Goal: Task Accomplishment & Management: Use online tool/utility

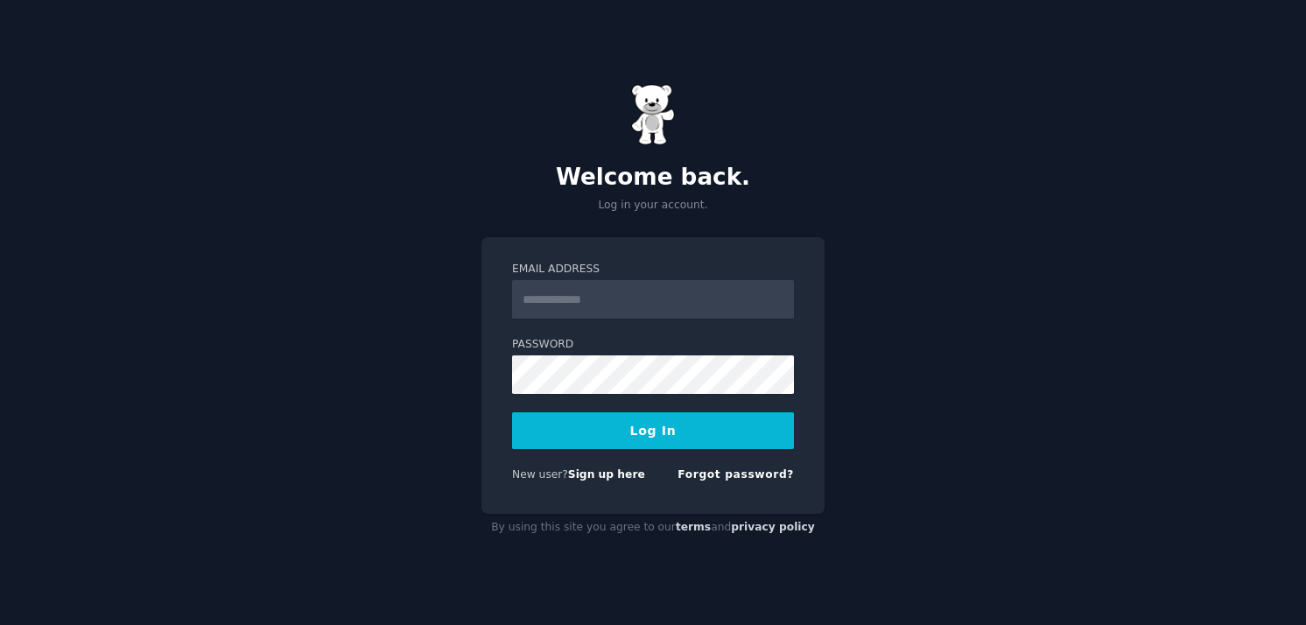
type input "**********"
click at [715, 435] on button "Log In" at bounding box center [653, 430] width 282 height 37
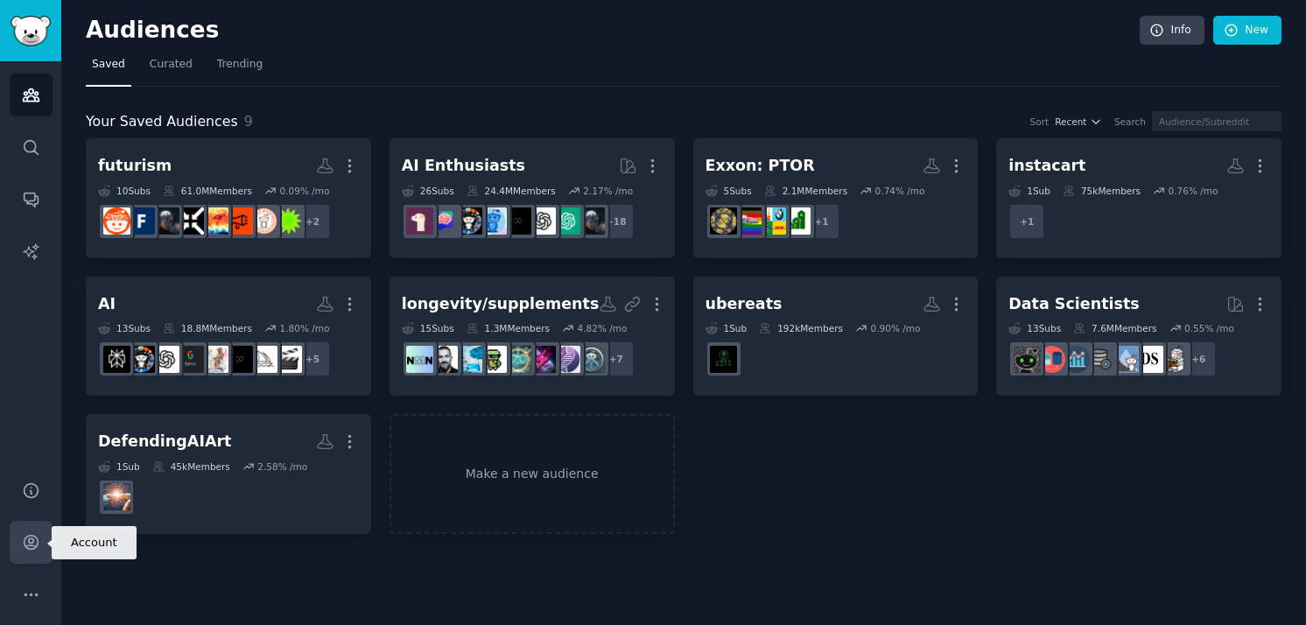
click at [28, 538] on icon "Sidebar" at bounding box center [31, 542] width 18 height 18
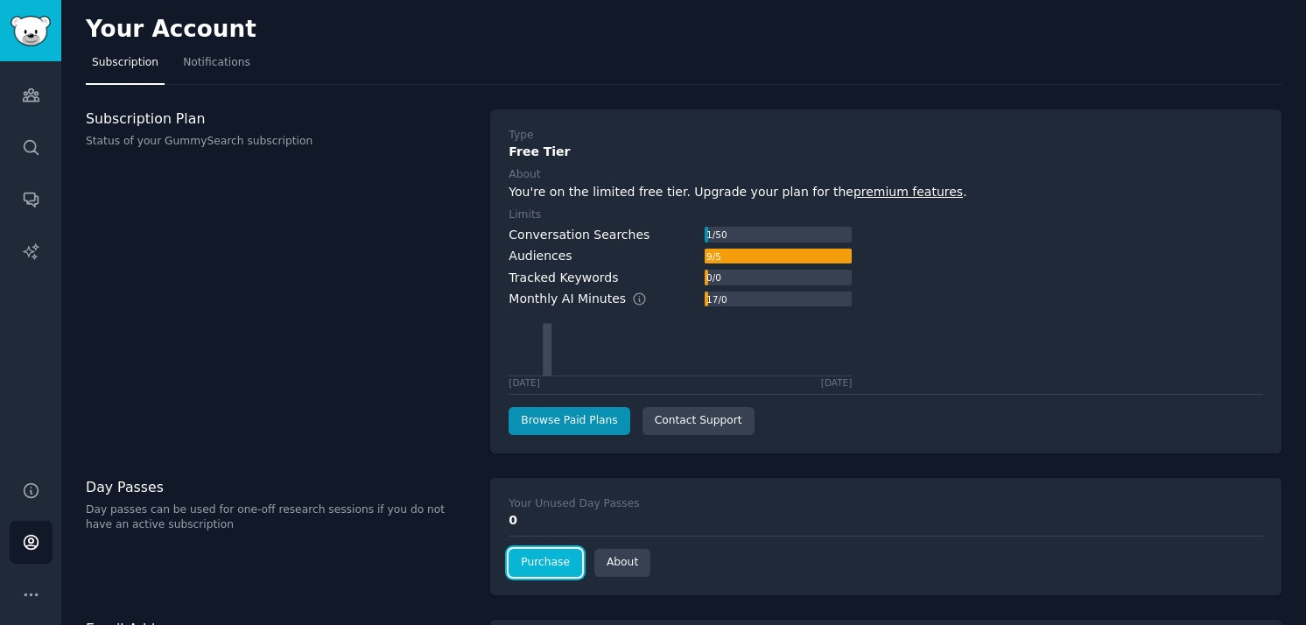
click at [551, 564] on link "Purchase" at bounding box center [546, 563] width 74 height 28
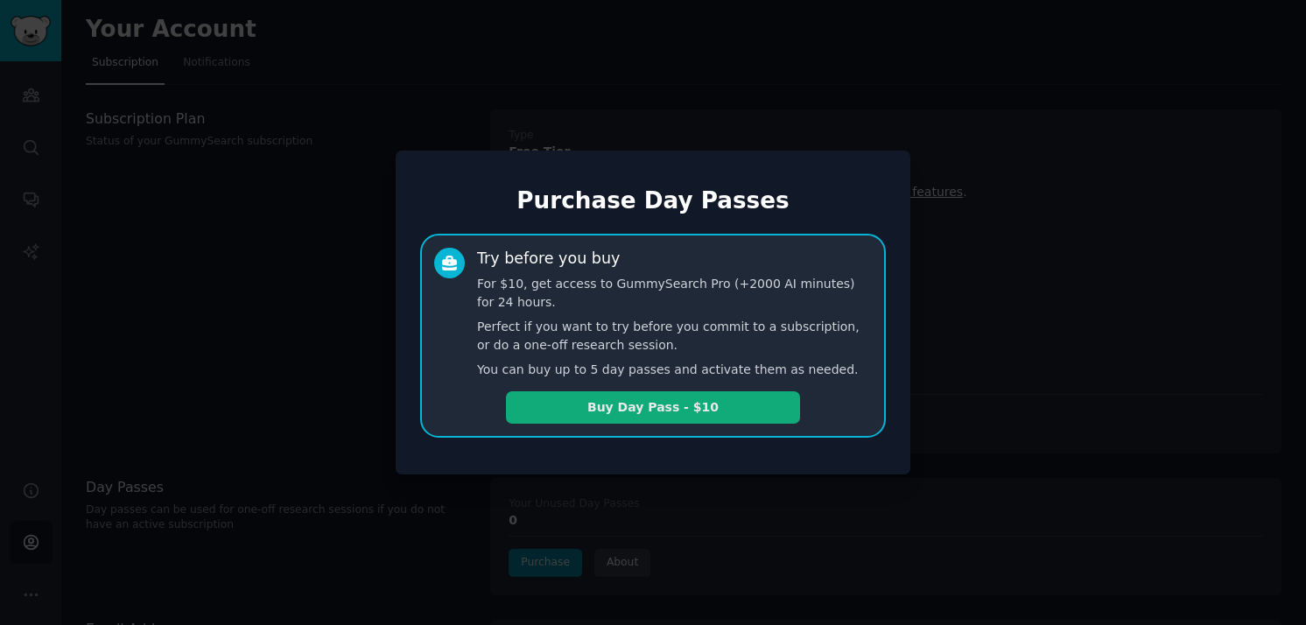
click at [741, 410] on button "Buy Day Pass - $10" at bounding box center [653, 407] width 294 height 32
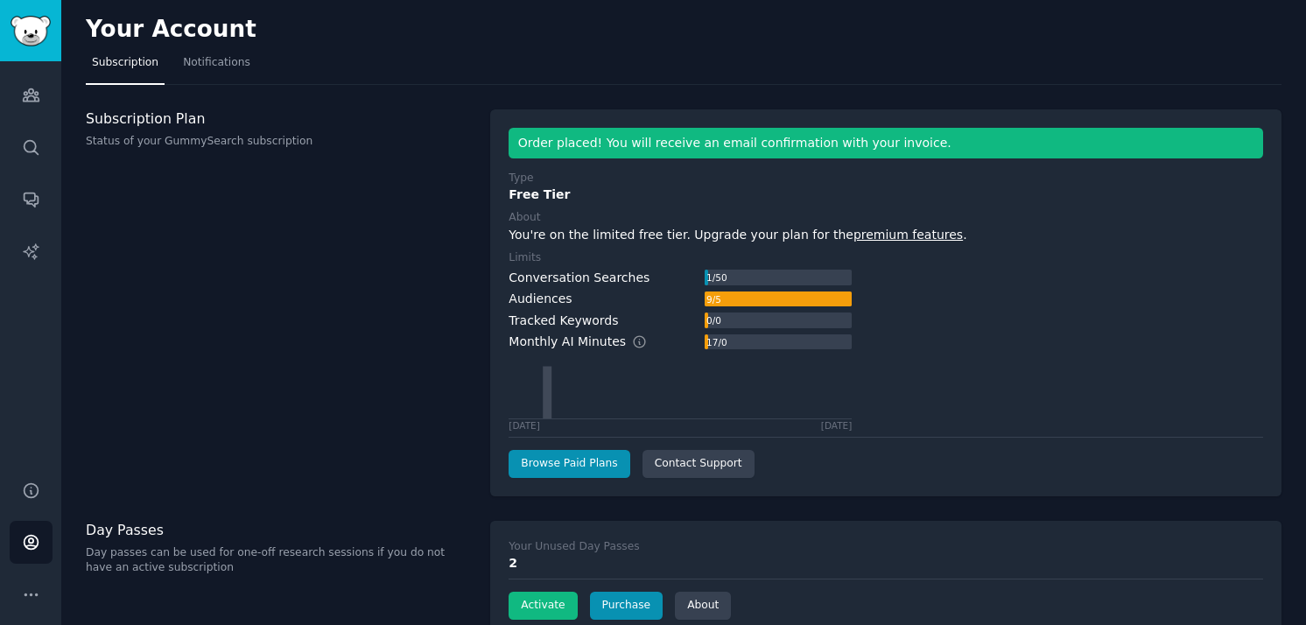
click at [412, 444] on div "Subscription Plan Status of your GummySearch subscription" at bounding box center [279, 302] width 386 height 387
click at [543, 611] on button "Activate" at bounding box center [543, 606] width 68 height 28
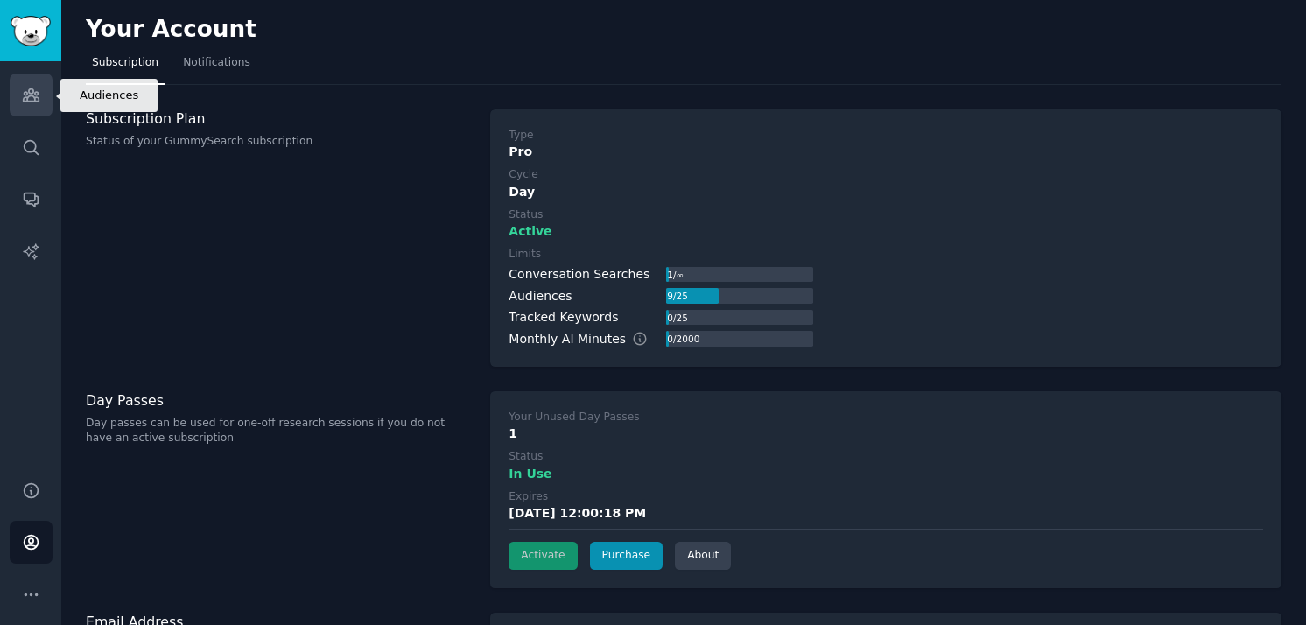
click at [35, 87] on icon "Sidebar" at bounding box center [31, 95] width 18 height 18
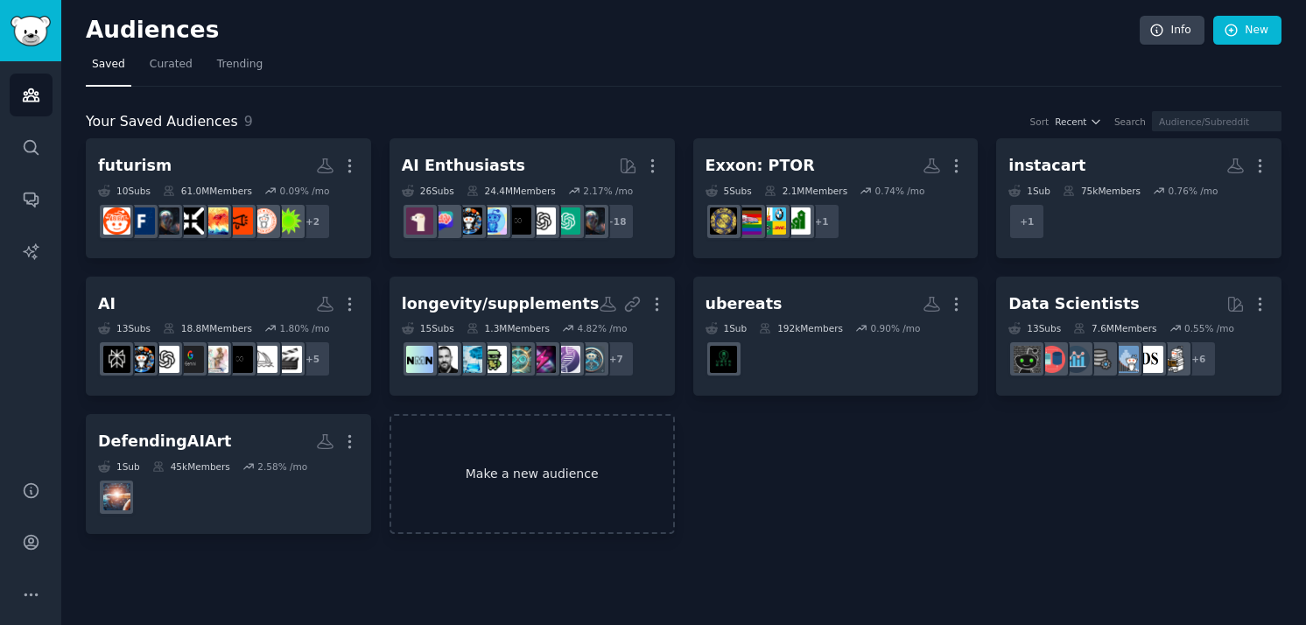
click at [524, 484] on link "Make a new audience" at bounding box center [532, 474] width 285 height 120
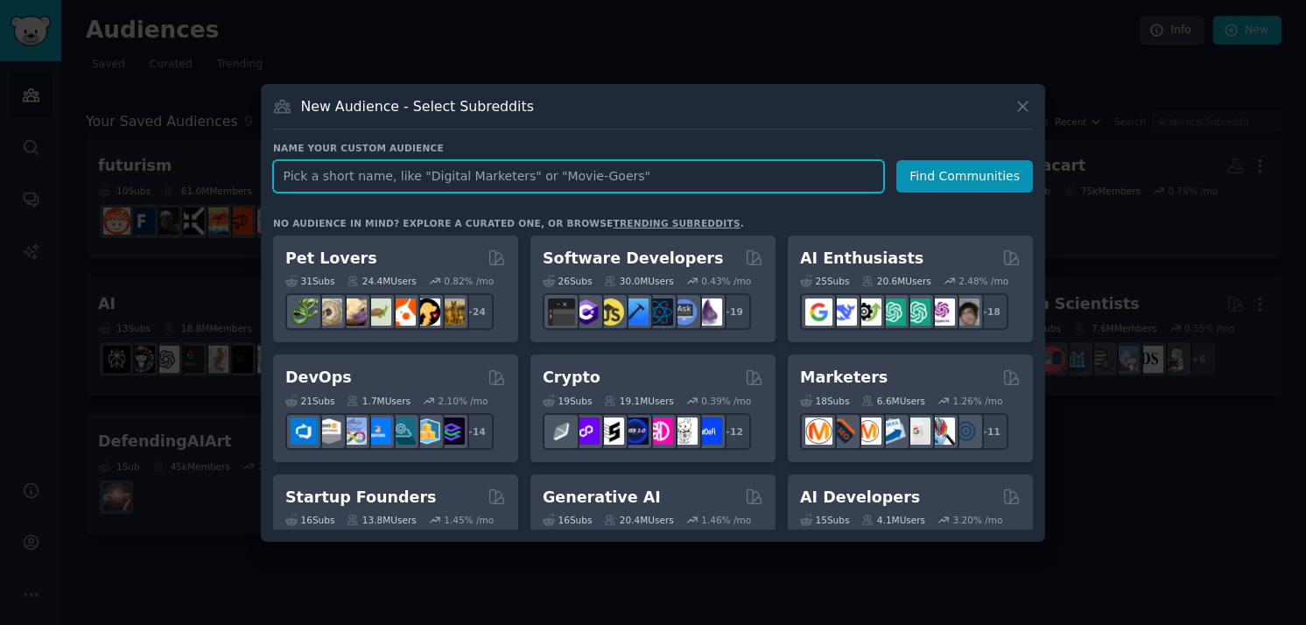
click at [474, 183] on input "text" at bounding box center [578, 176] width 611 height 32
type input "Financial Planners"
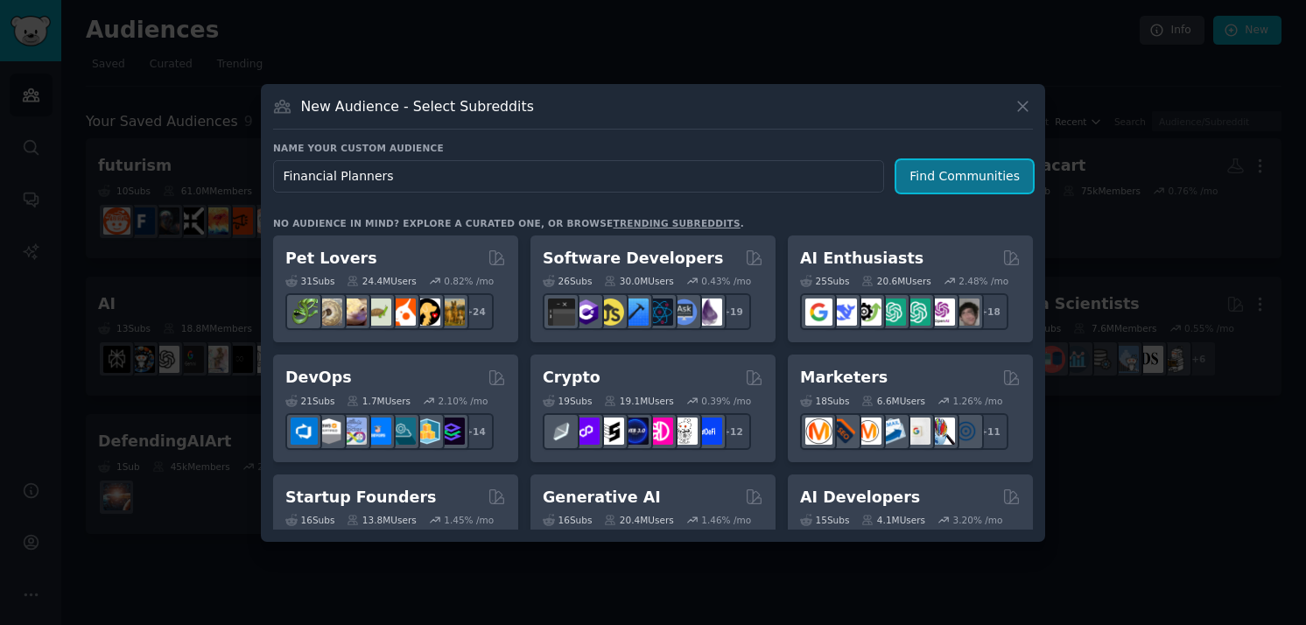
click at [983, 167] on button "Find Communities" at bounding box center [964, 176] width 137 height 32
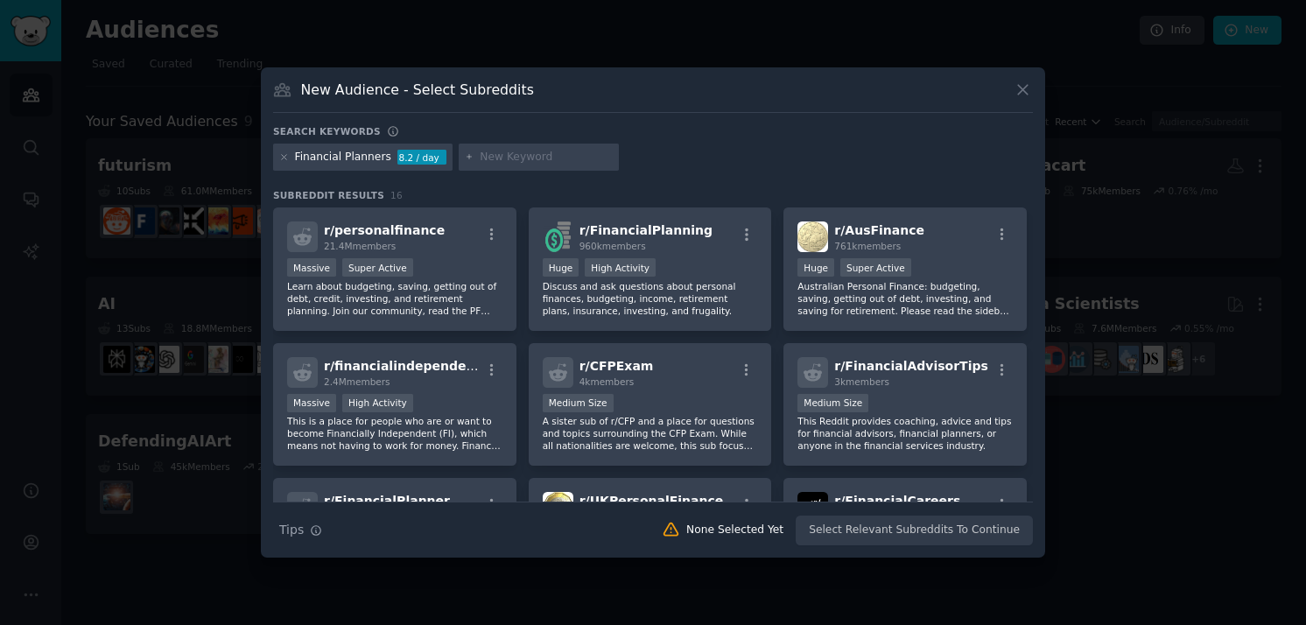
click at [546, 160] on input "text" at bounding box center [546, 158] width 133 height 16
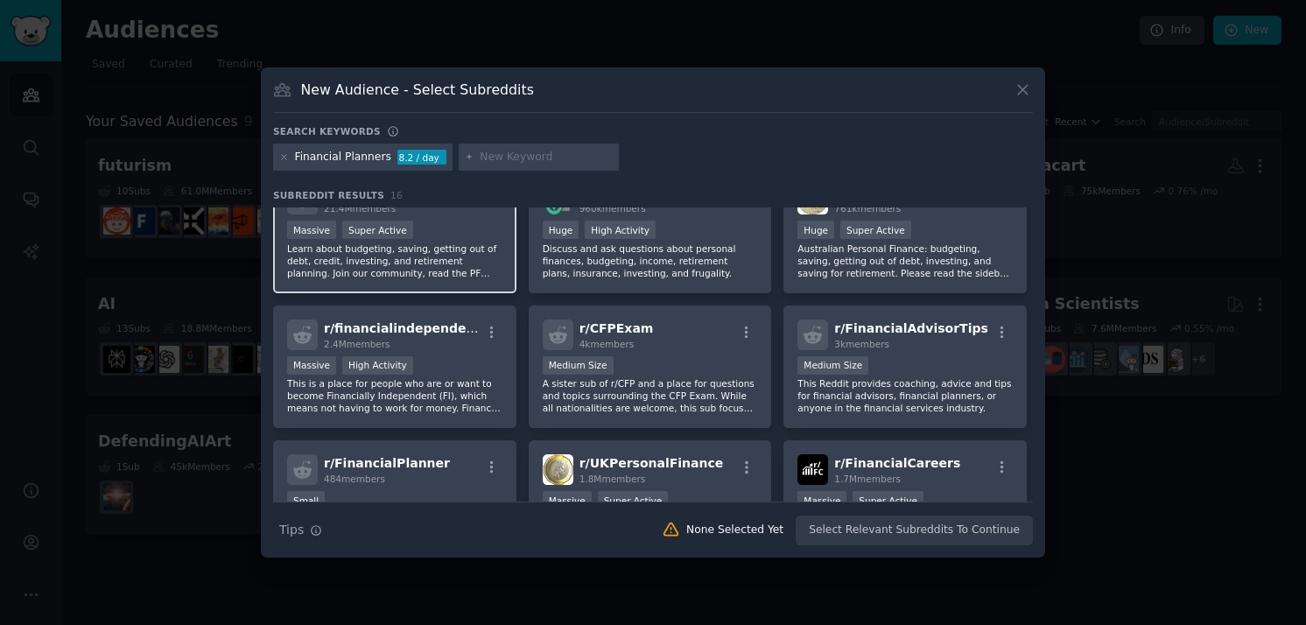
scroll to position [32, 0]
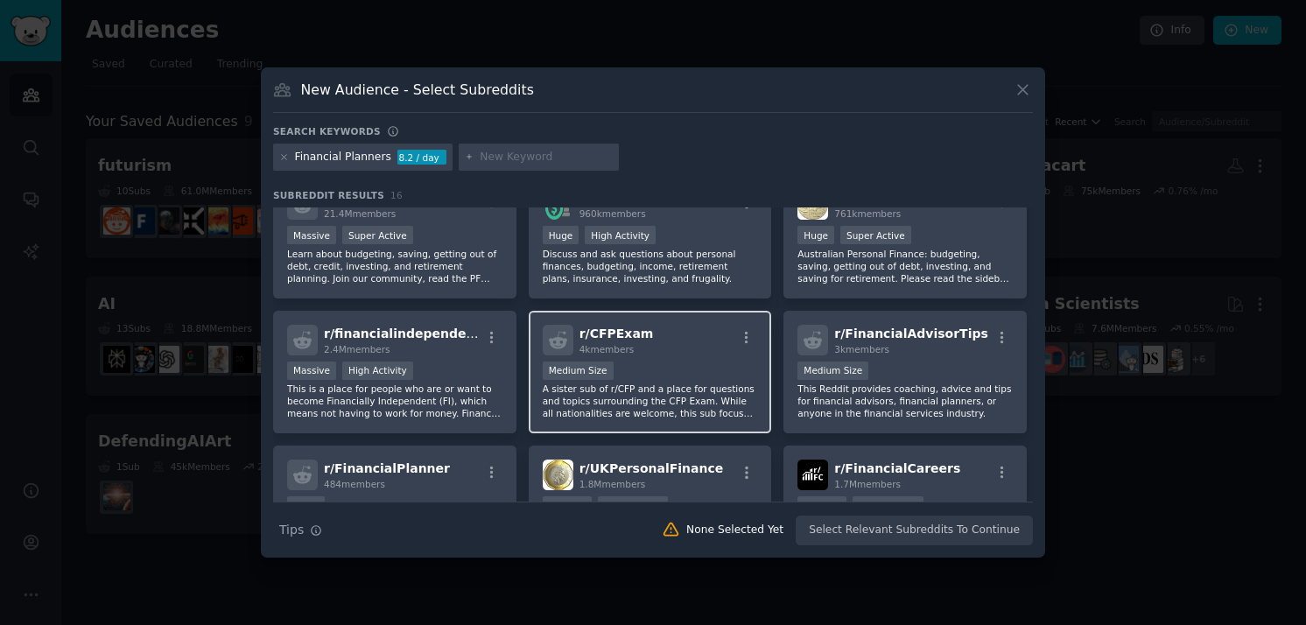
click at [675, 385] on p "A sister sub of r/CFP and a place for questions and topics surrounding the CFP …" at bounding box center [650, 401] width 215 height 37
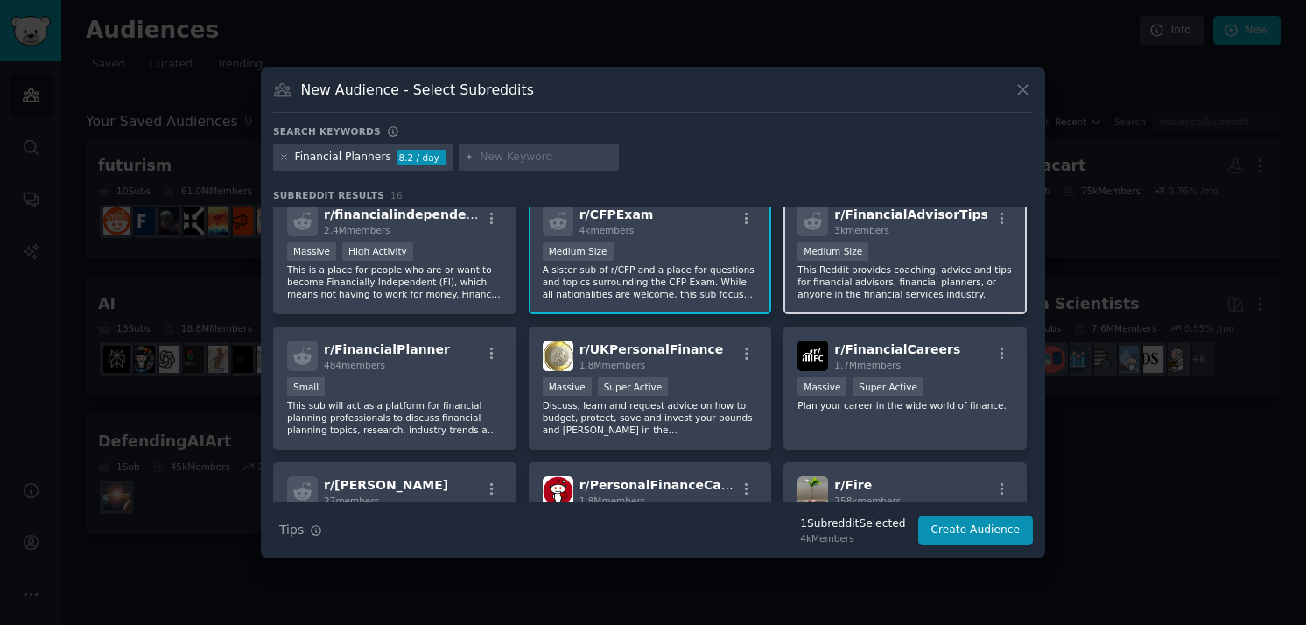
scroll to position [165, 0]
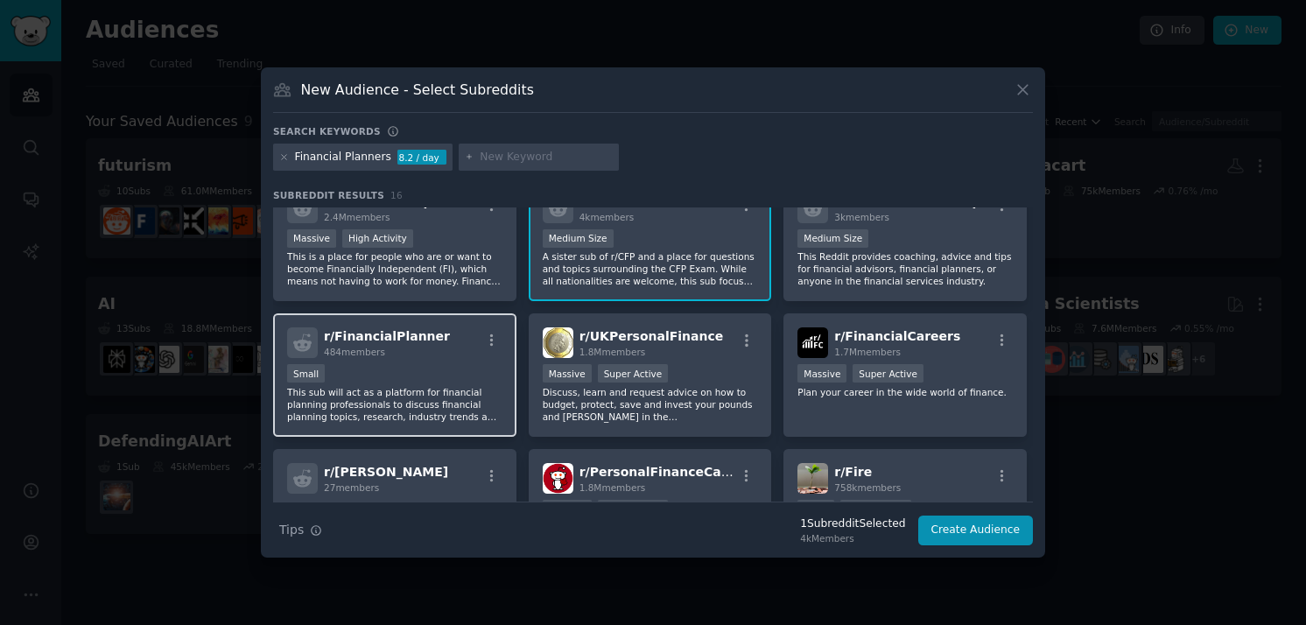
click at [459, 371] on div "Small" at bounding box center [394, 375] width 215 height 22
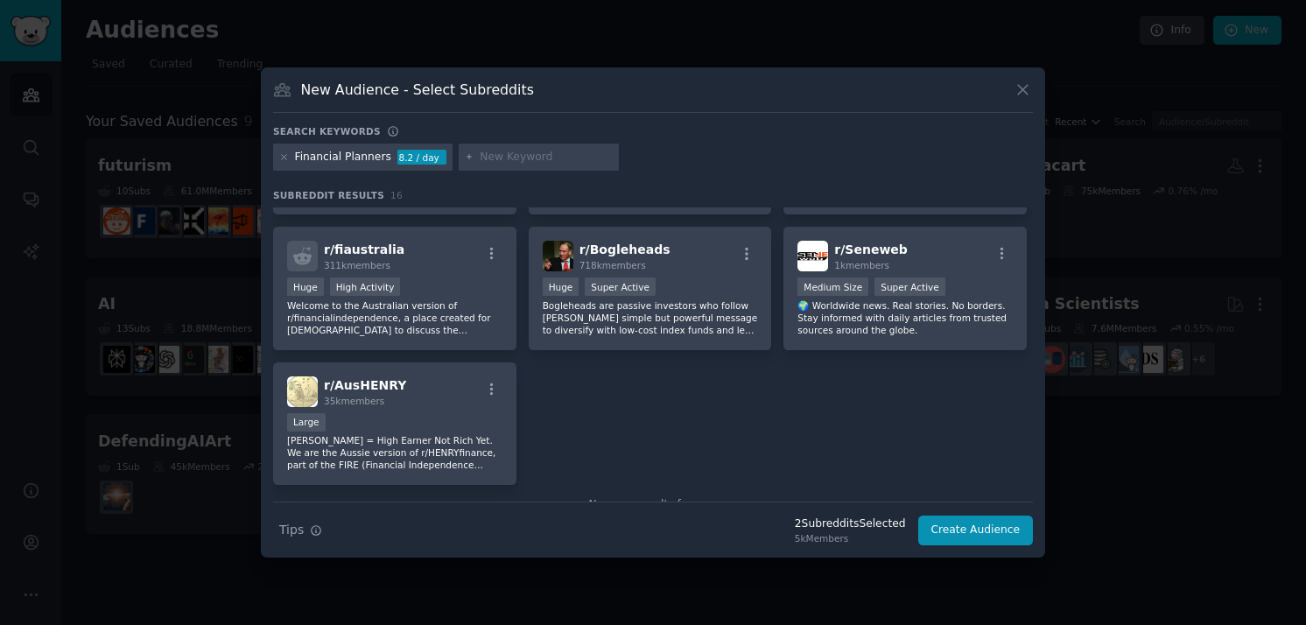
scroll to position [525, 0]
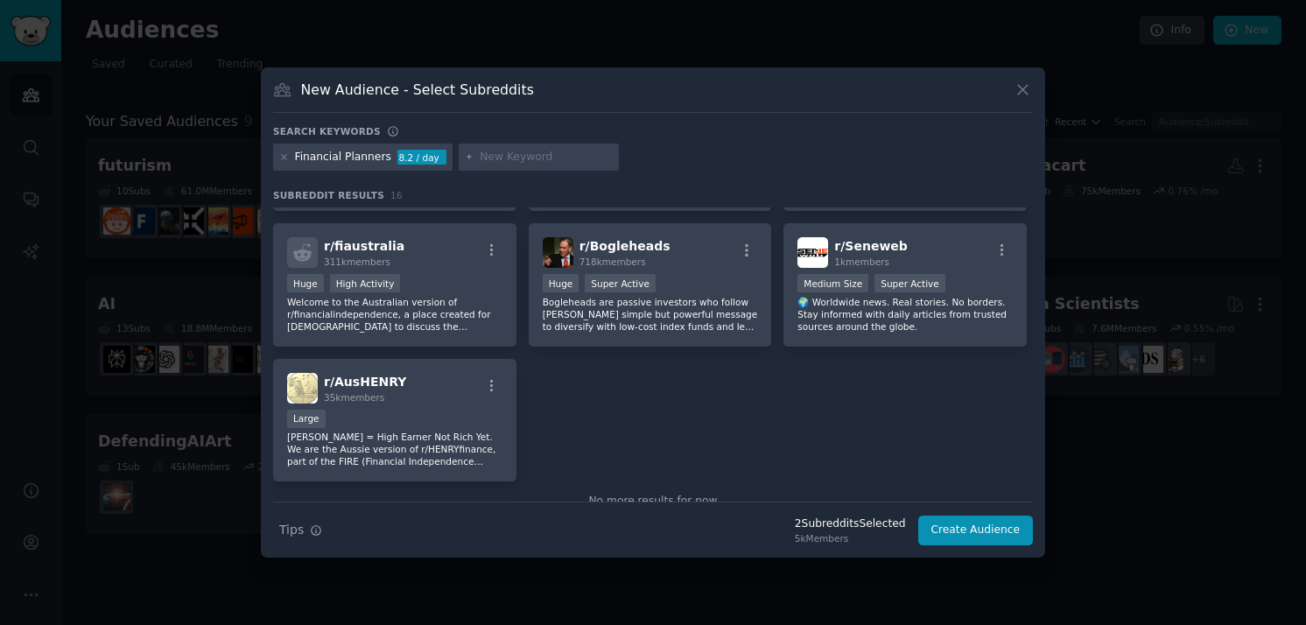
click at [284, 155] on icon at bounding box center [284, 157] width 10 height 10
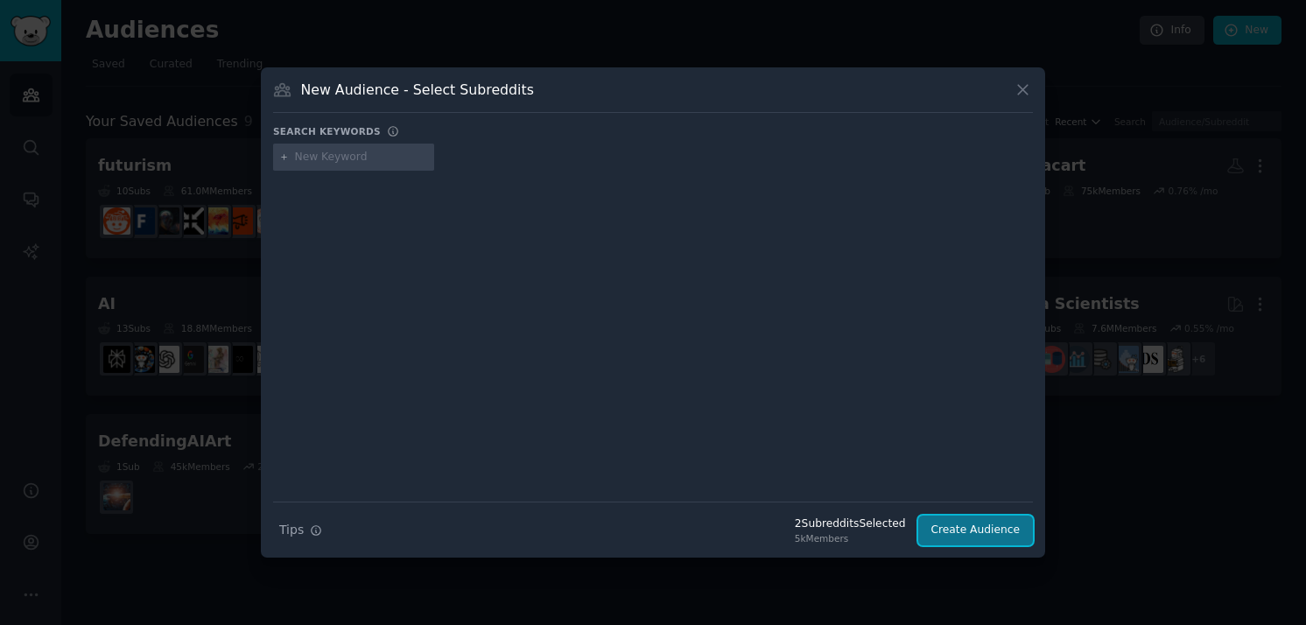
click at [1006, 538] on button "Create Audience" at bounding box center [976, 531] width 116 height 30
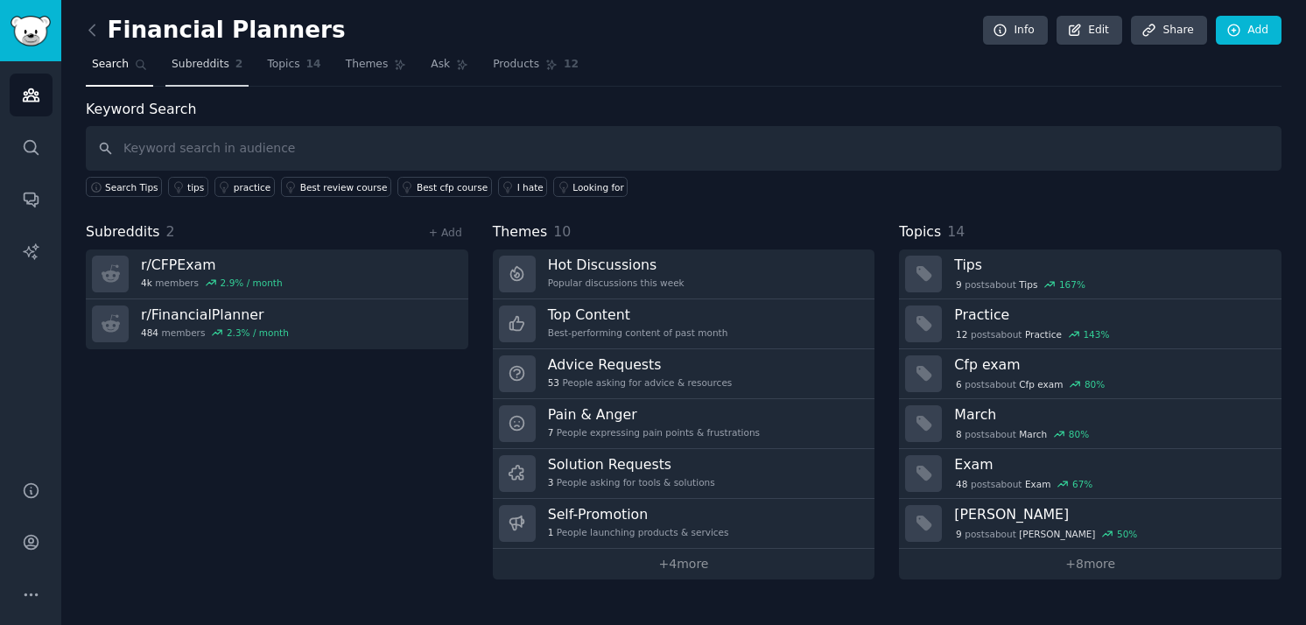
click at [210, 74] on link "Subreddits 2" at bounding box center [206, 69] width 83 height 36
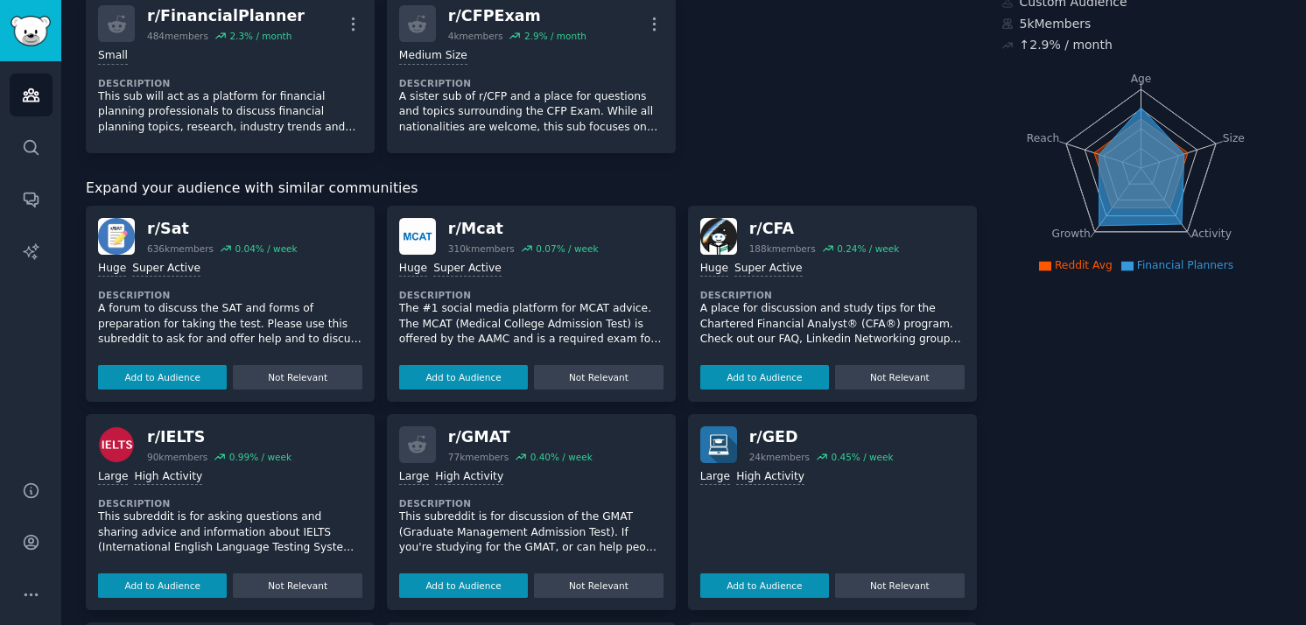
scroll to position [145, 0]
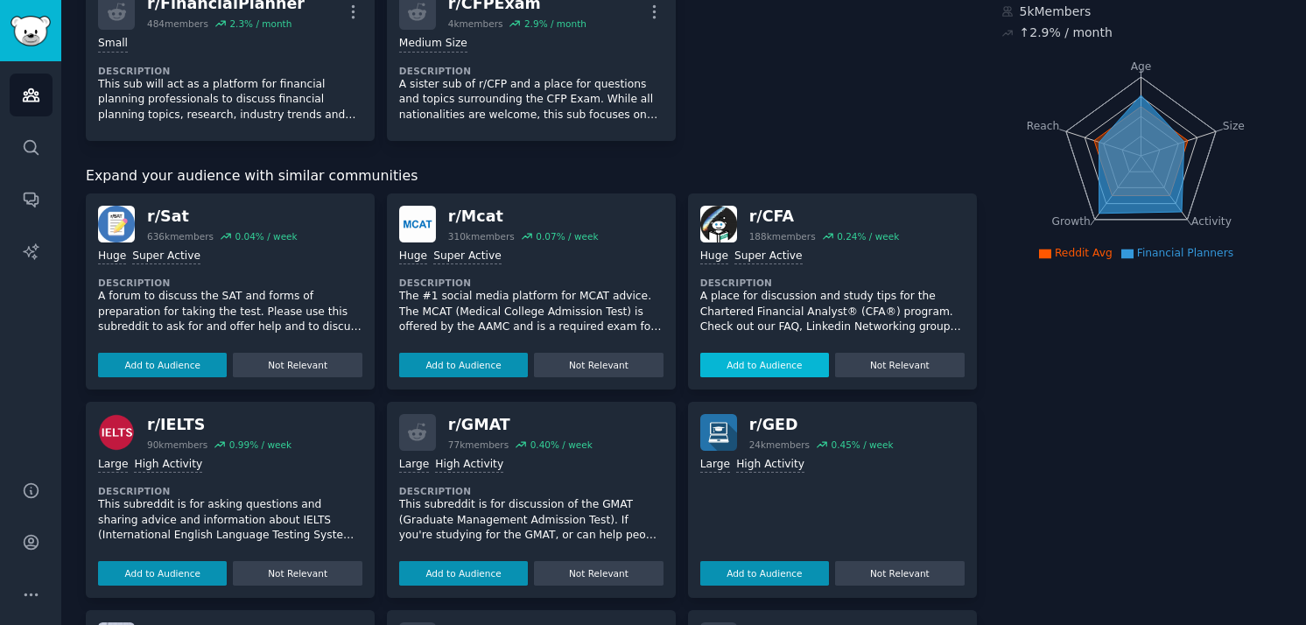
click at [782, 365] on button "Add to Audience" at bounding box center [764, 365] width 129 height 25
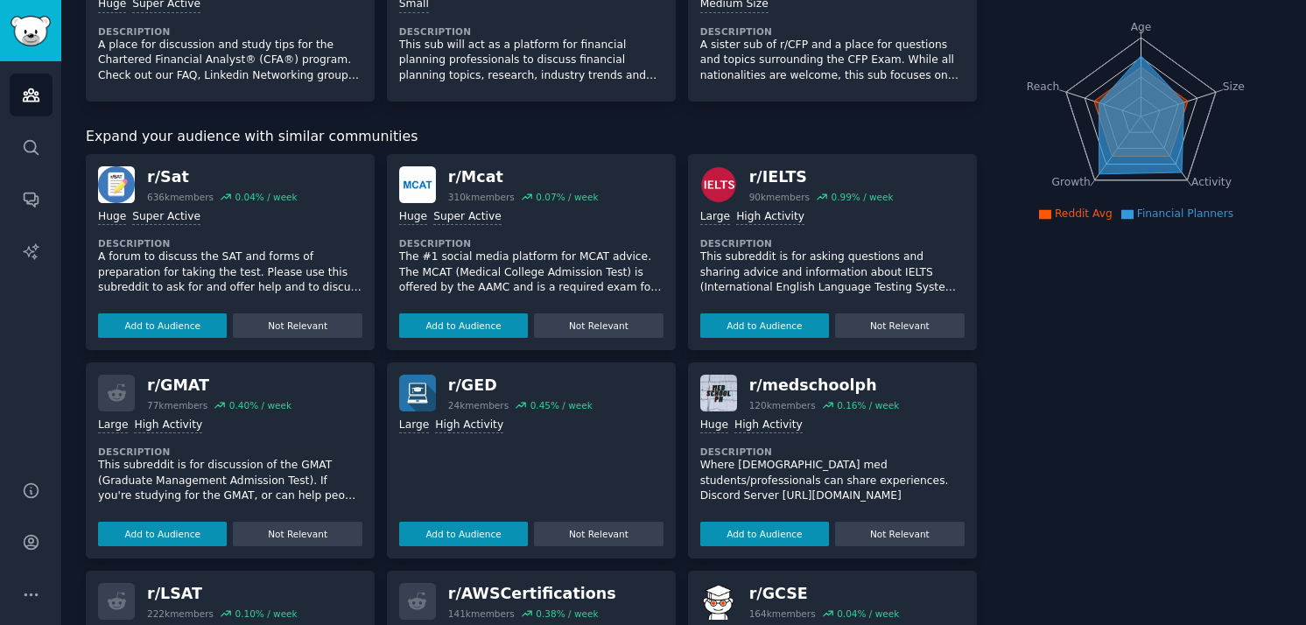
scroll to position [0, 0]
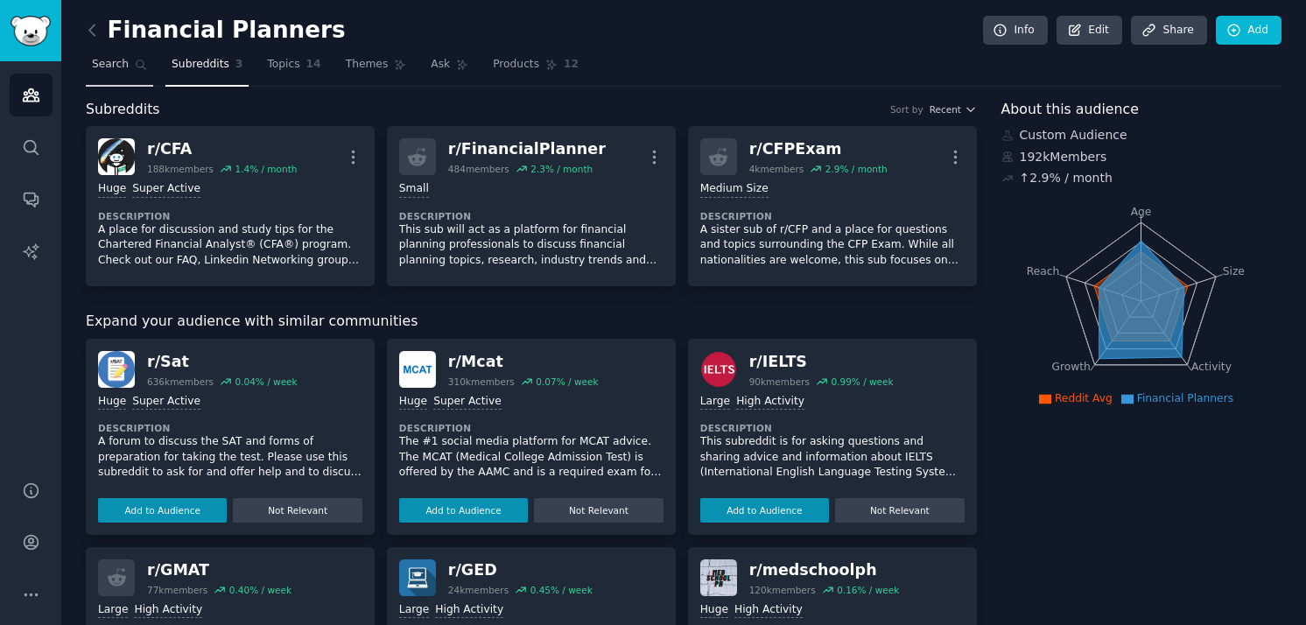
click at [127, 75] on link "Search" at bounding box center [119, 69] width 67 height 36
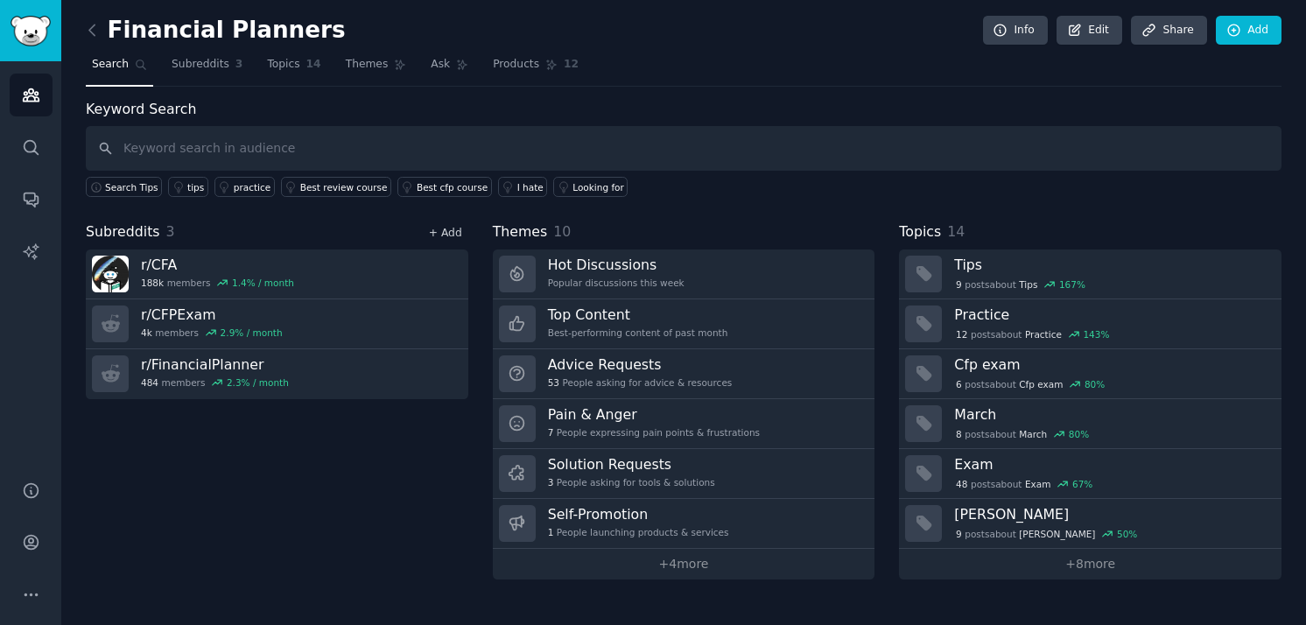
click at [448, 235] on link "+ Add" at bounding box center [445, 233] width 33 height 12
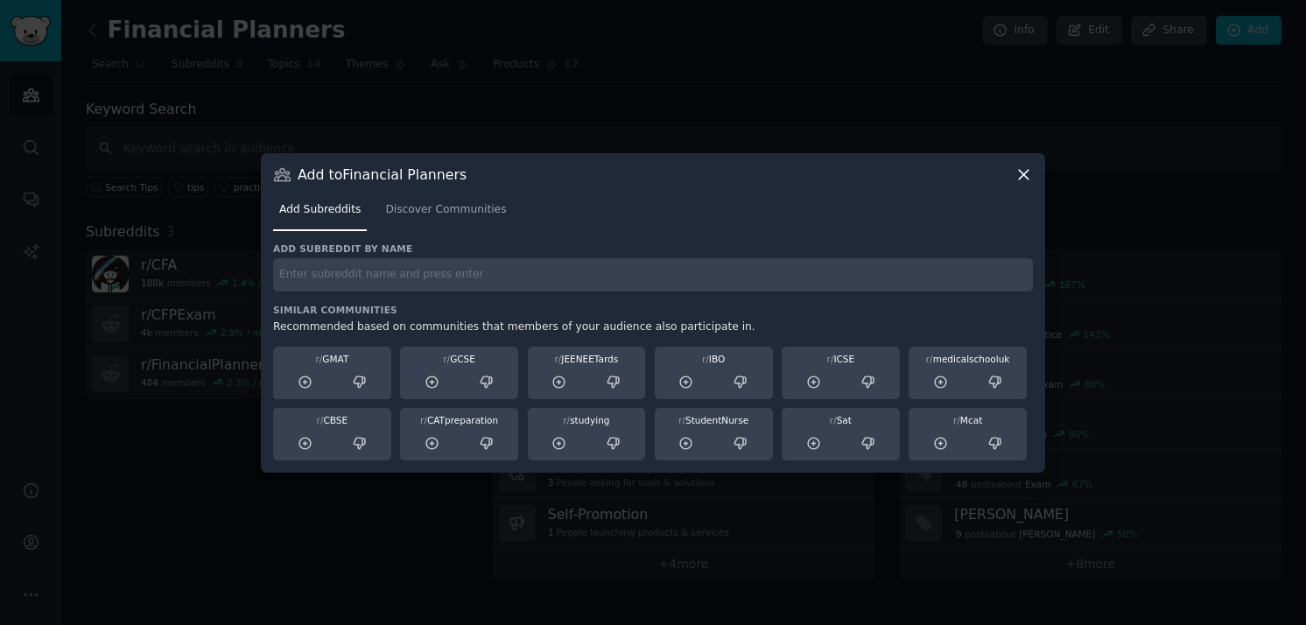
click at [347, 275] on input "text" at bounding box center [653, 275] width 760 height 34
type input "fpanda"
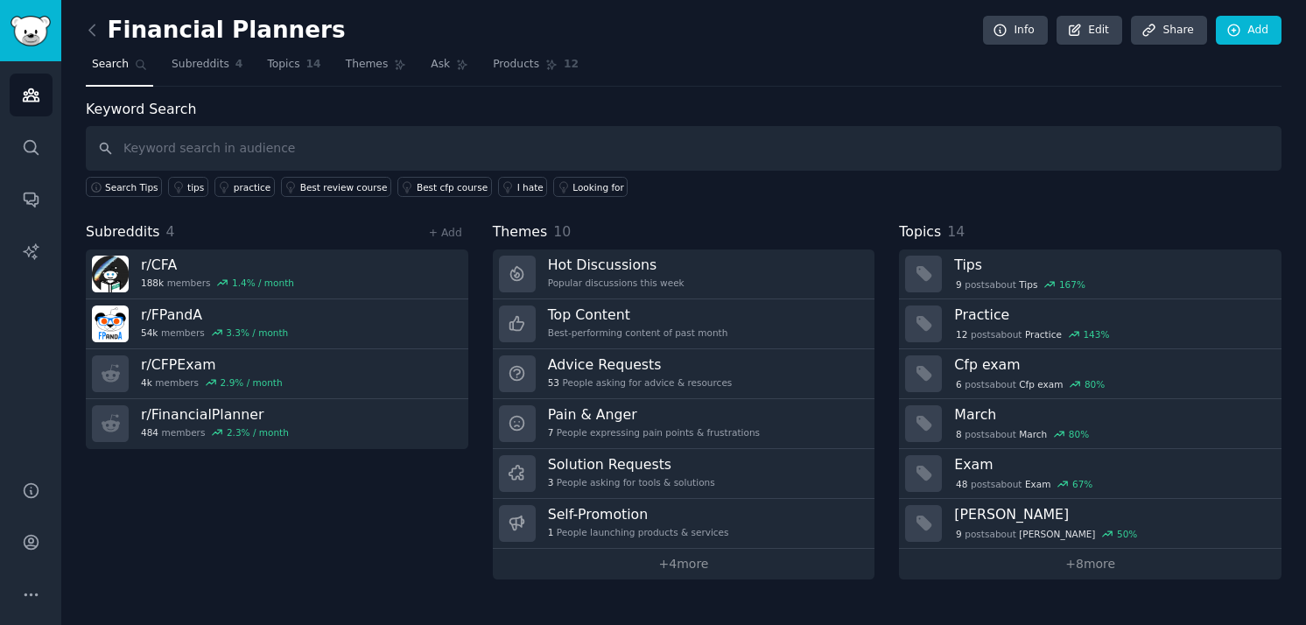
click at [455, 240] on div "+ Add" at bounding box center [446, 232] width 46 height 18
click at [451, 231] on link "+ Add" at bounding box center [445, 233] width 33 height 12
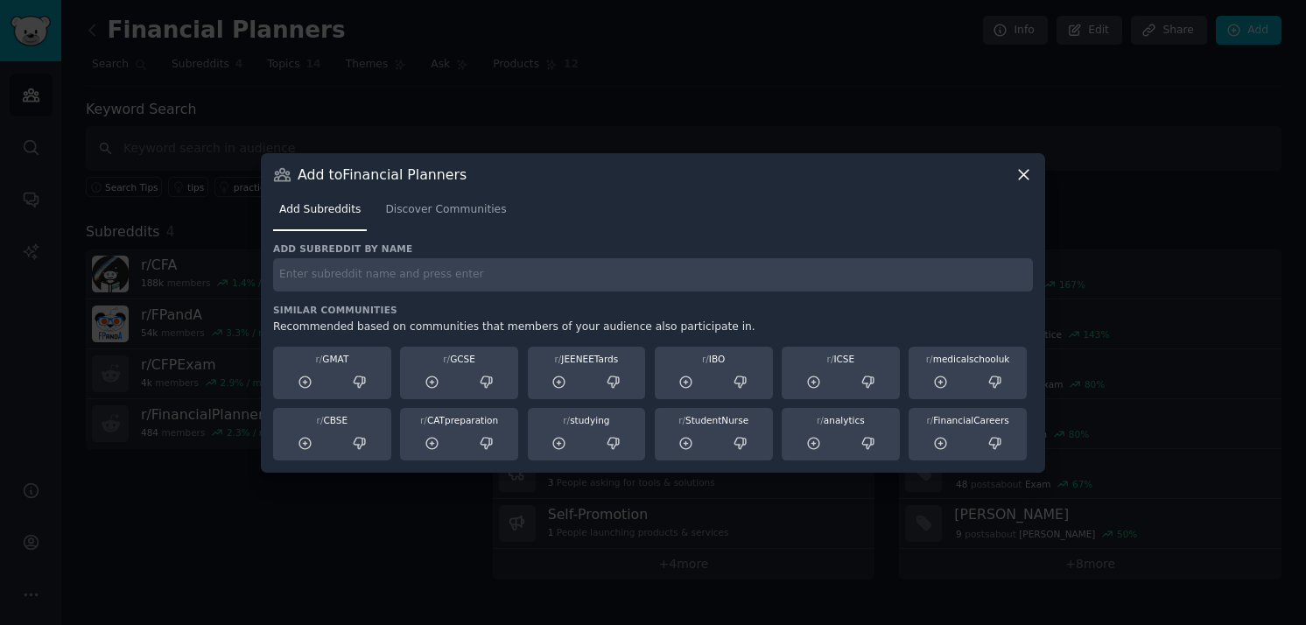
click at [441, 302] on div "Add subreddit by name Similar Communities Recommended based on communities that…" at bounding box center [653, 351] width 760 height 218
click at [448, 258] on input "text" at bounding box center [653, 275] width 760 height 34
type input "cfp"
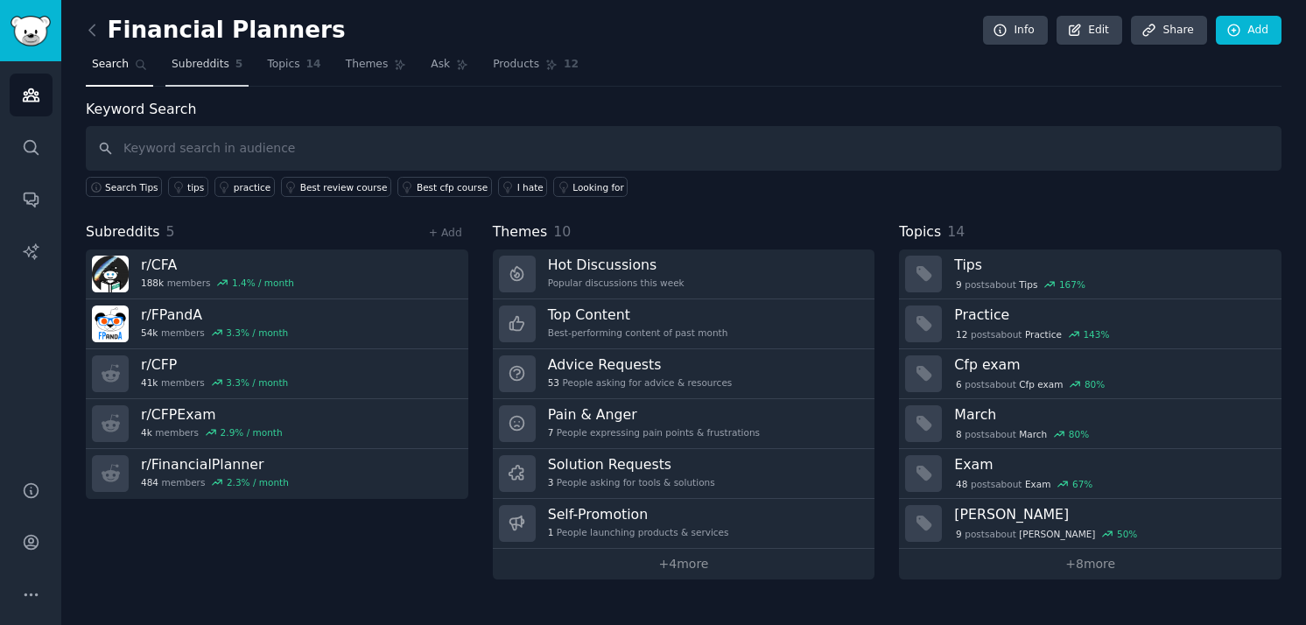
click at [213, 74] on link "Subreddits 5" at bounding box center [206, 69] width 83 height 36
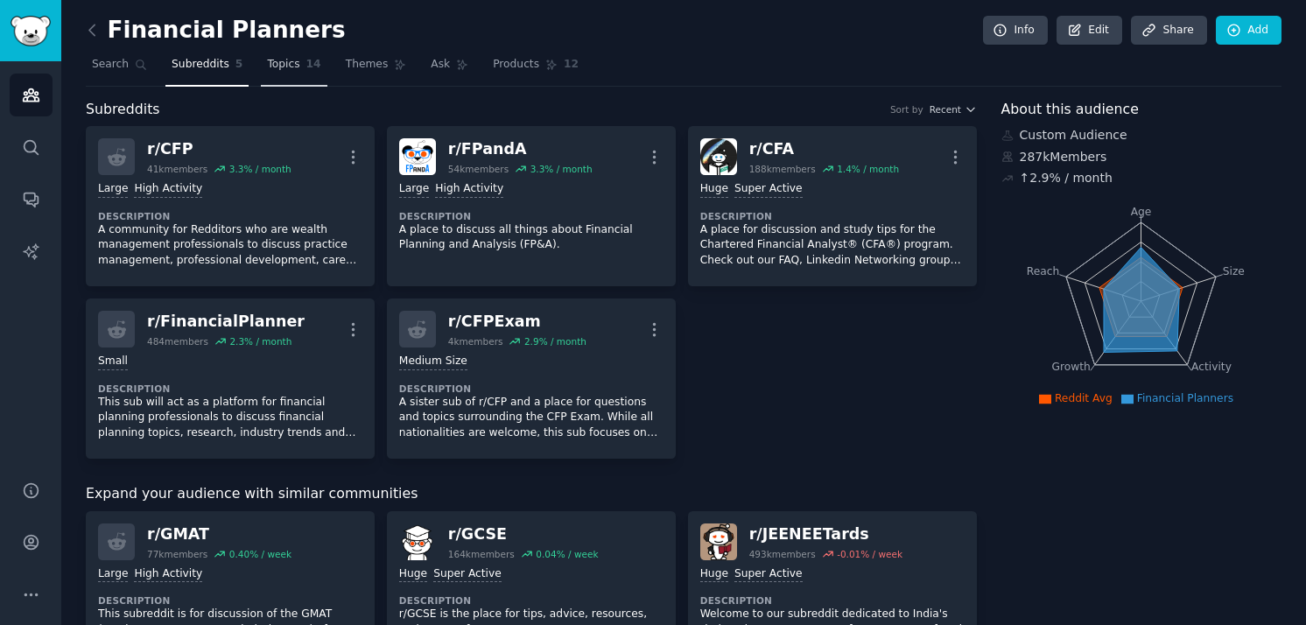
click at [269, 75] on link "Topics 14" at bounding box center [294, 69] width 66 height 36
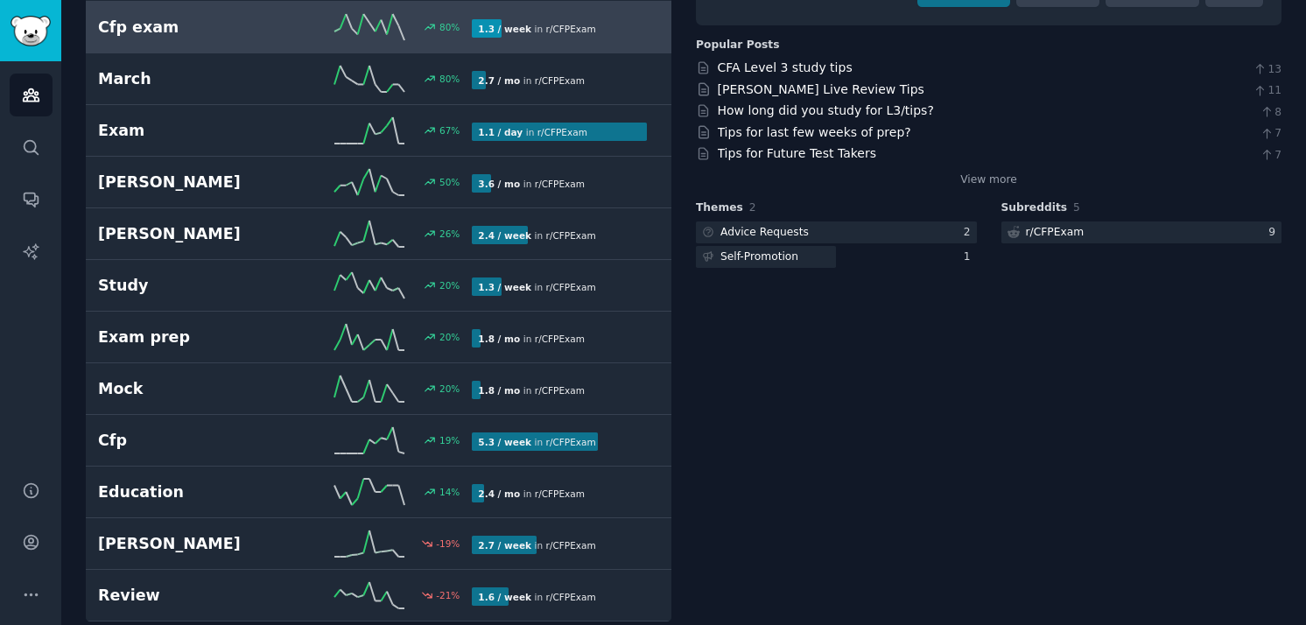
scroll to position [306, 0]
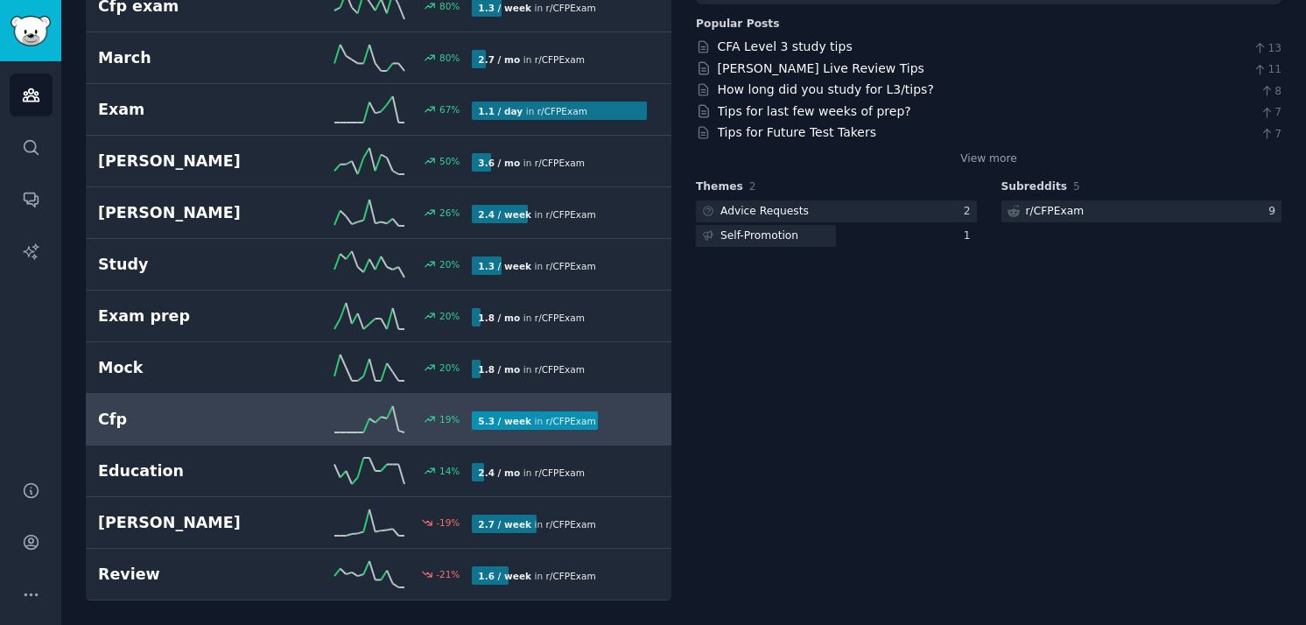
click at [157, 427] on h2 "Cfp" at bounding box center [191, 420] width 187 height 22
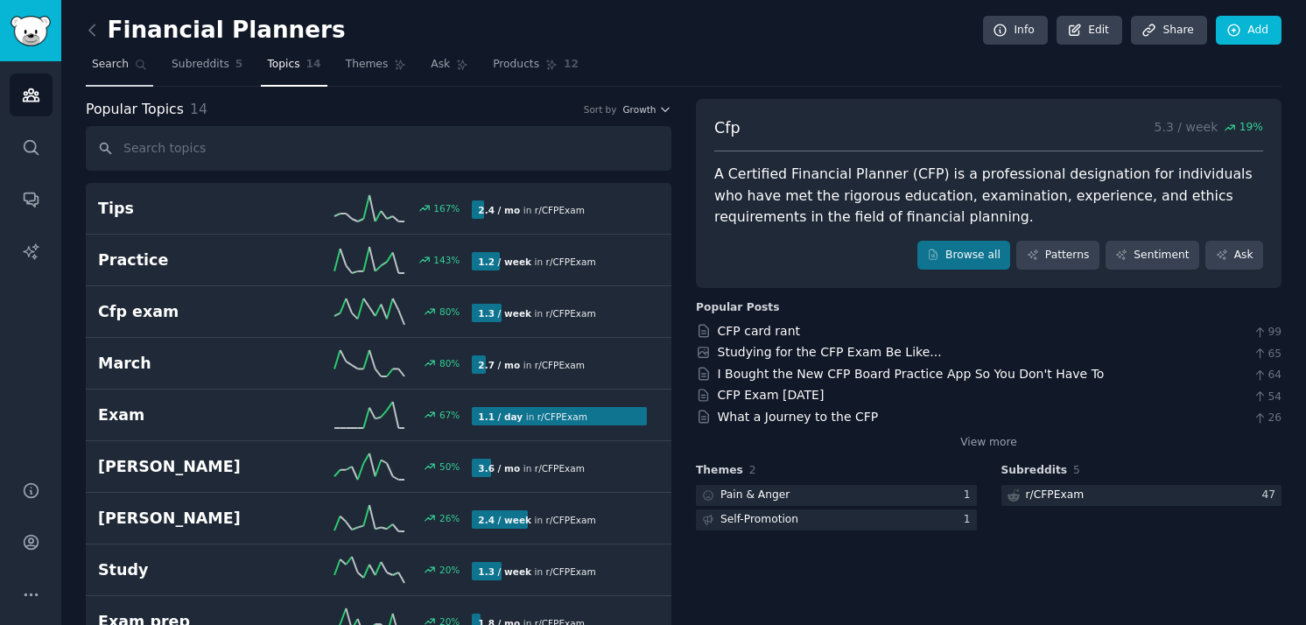
click at [116, 68] on span "Search" at bounding box center [110, 65] width 37 height 16
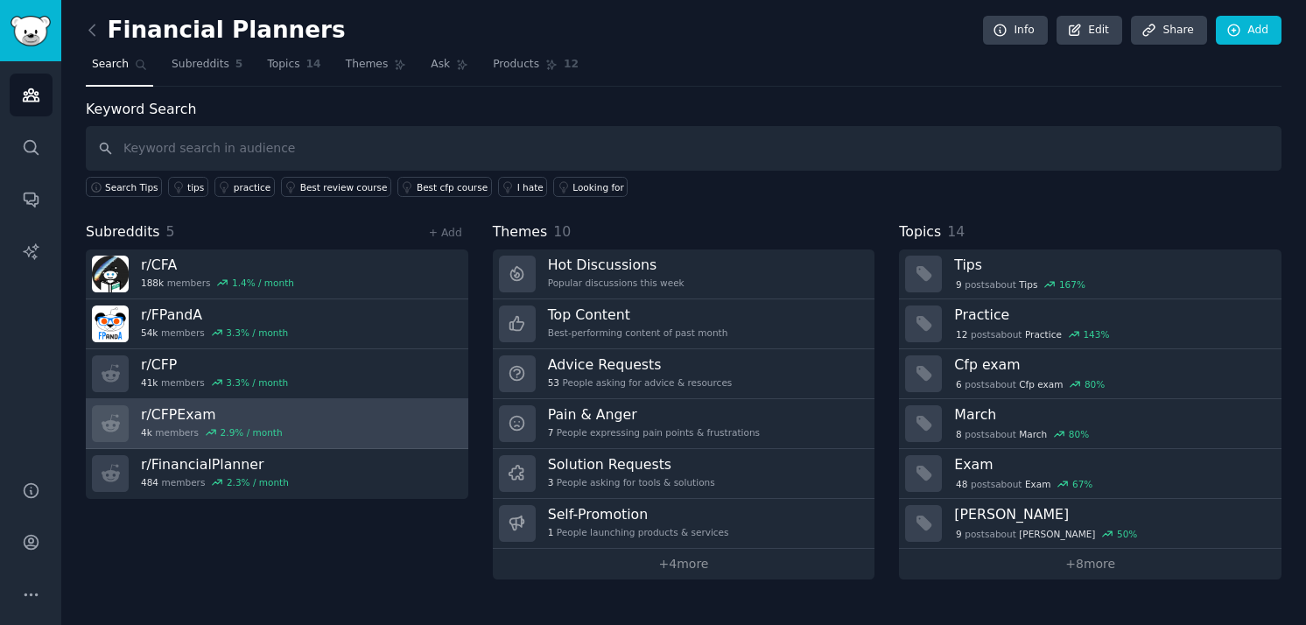
click at [412, 426] on link "r/ CFPExam 4k members 2.9 % / month" at bounding box center [277, 424] width 383 height 50
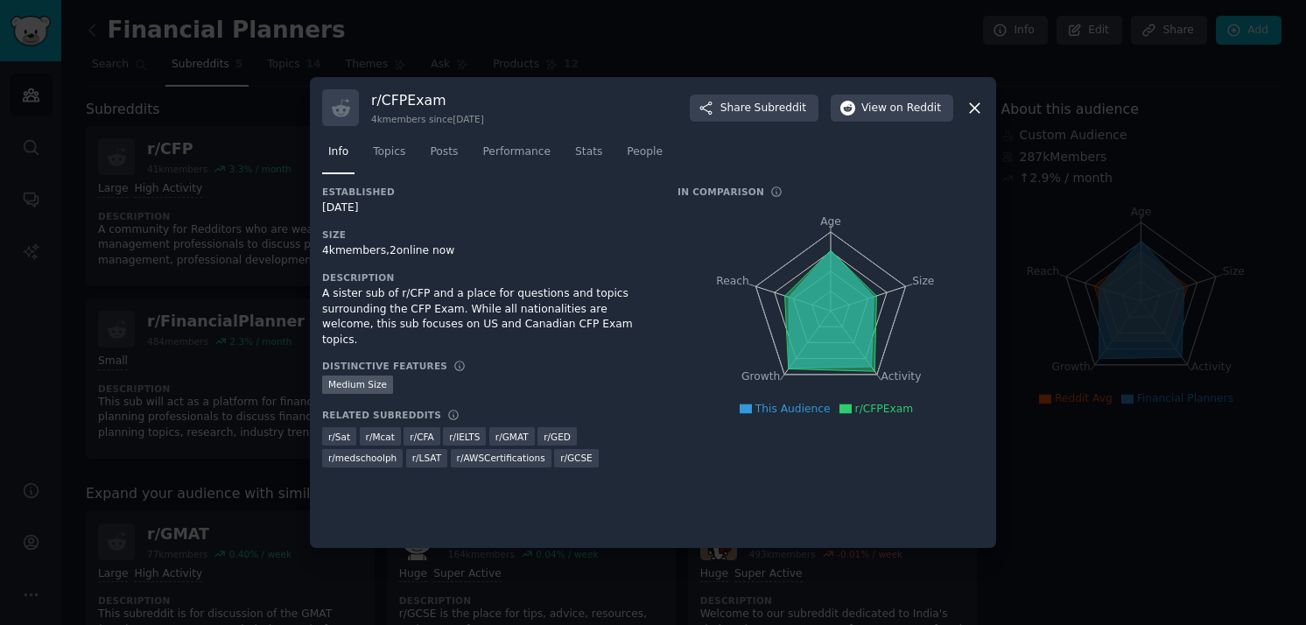
click at [980, 101] on icon at bounding box center [975, 108] width 18 height 18
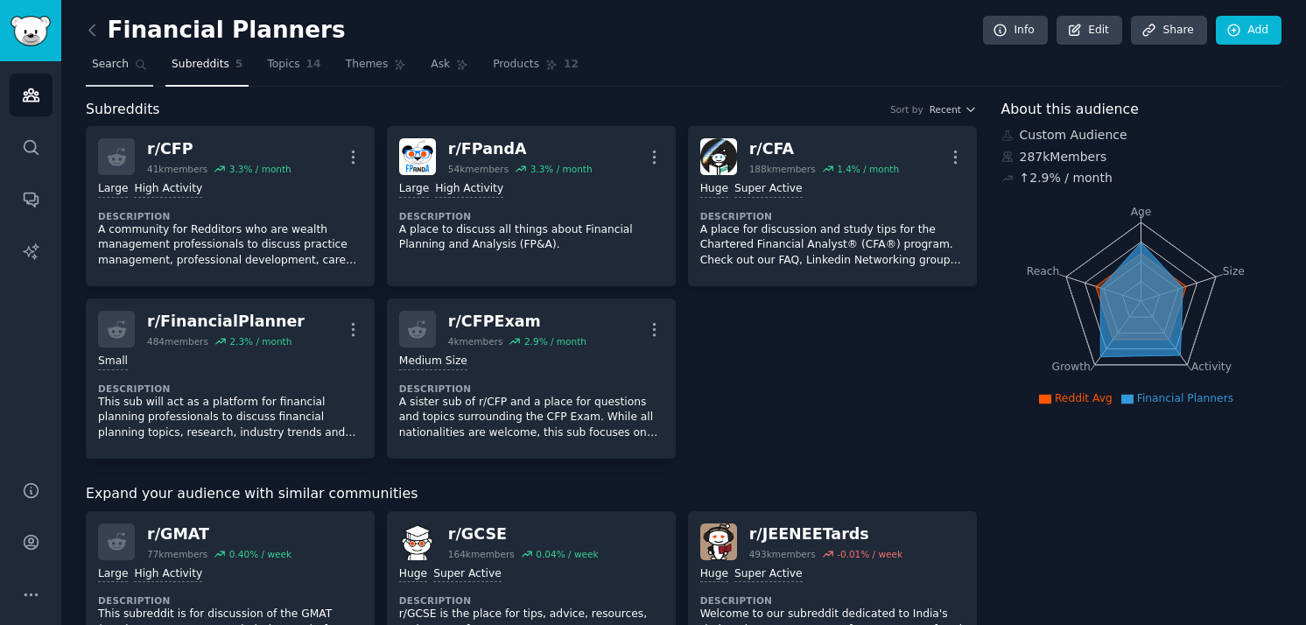
click at [132, 70] on link "Search" at bounding box center [119, 69] width 67 height 36
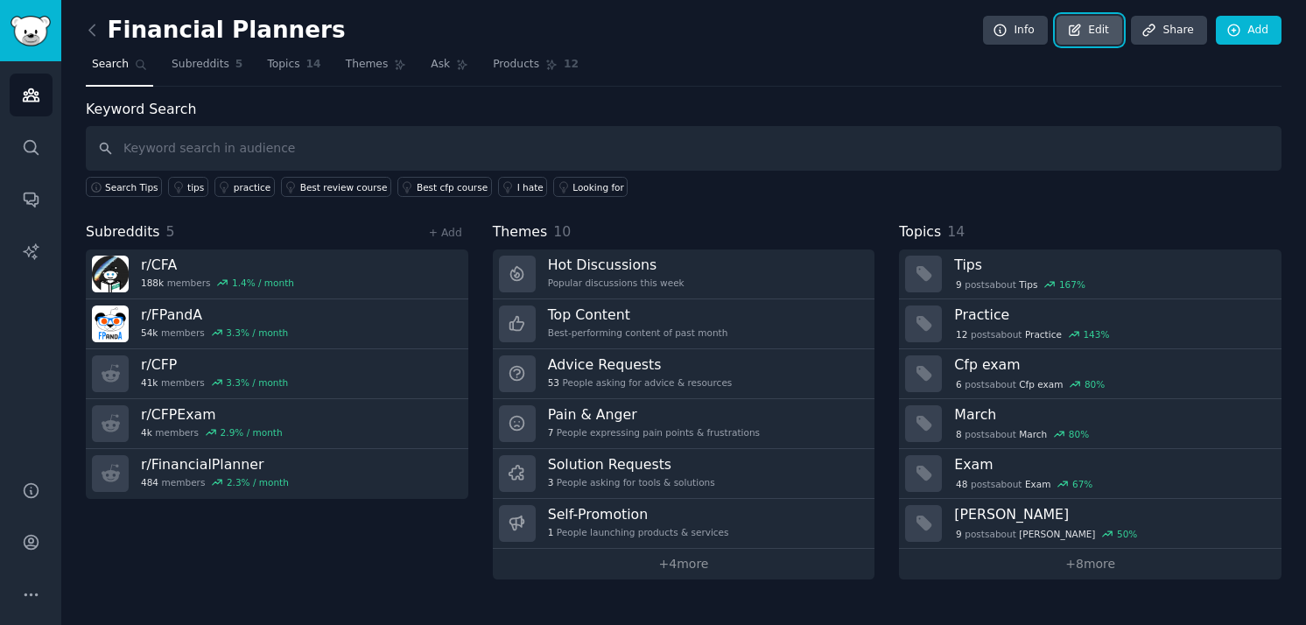
click at [1098, 32] on link "Edit" at bounding box center [1090, 31] width 66 height 30
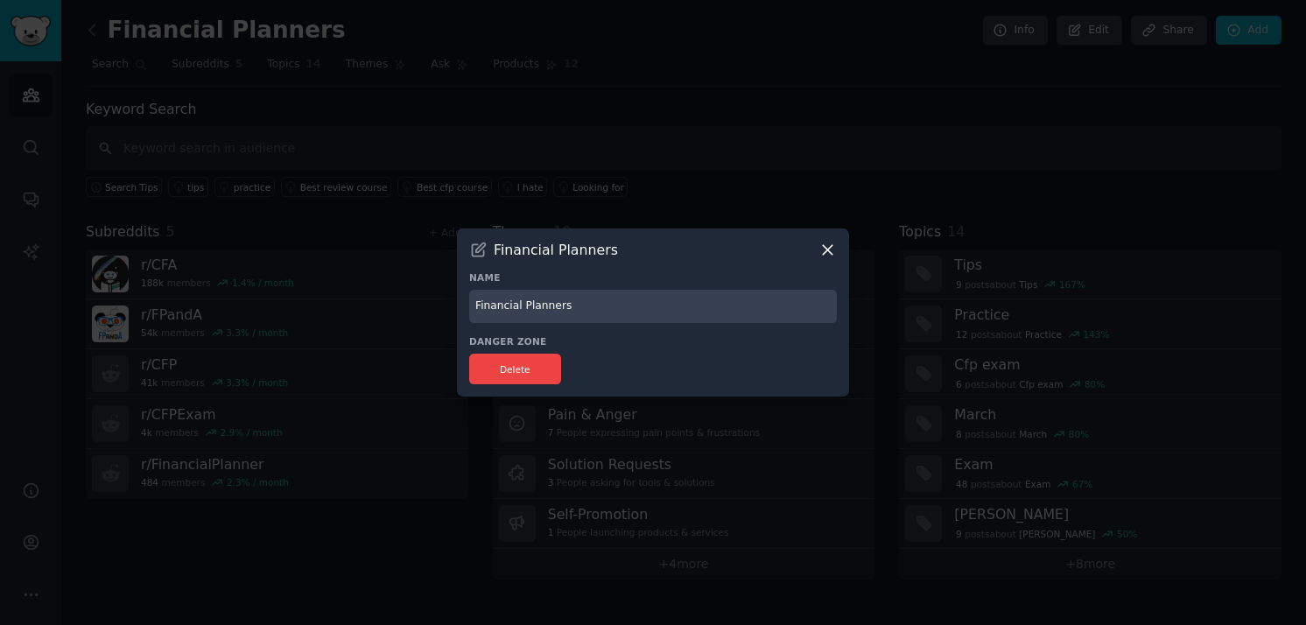
click at [838, 244] on div "Financial Planners Name Financial Planners Danger Zone Delete" at bounding box center [653, 312] width 392 height 169
click at [816, 245] on div "Financial Planners" at bounding box center [653, 250] width 368 height 18
click at [829, 242] on icon at bounding box center [828, 250] width 18 height 18
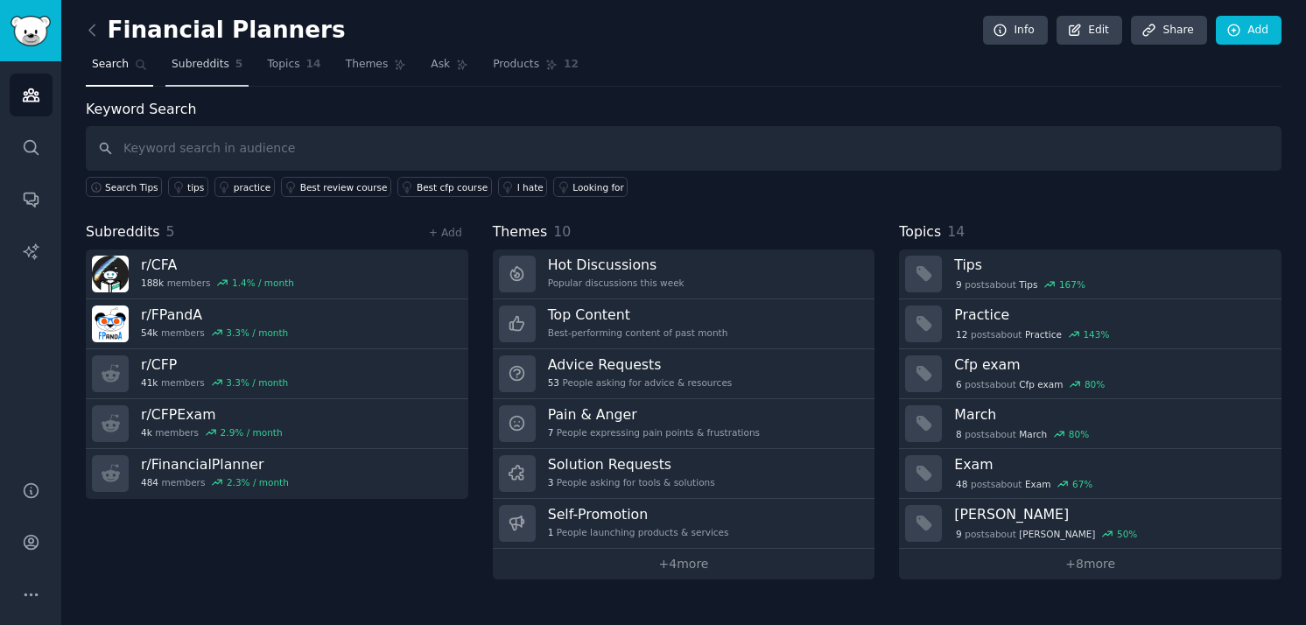
click at [207, 55] on link "Subreddits 5" at bounding box center [206, 69] width 83 height 36
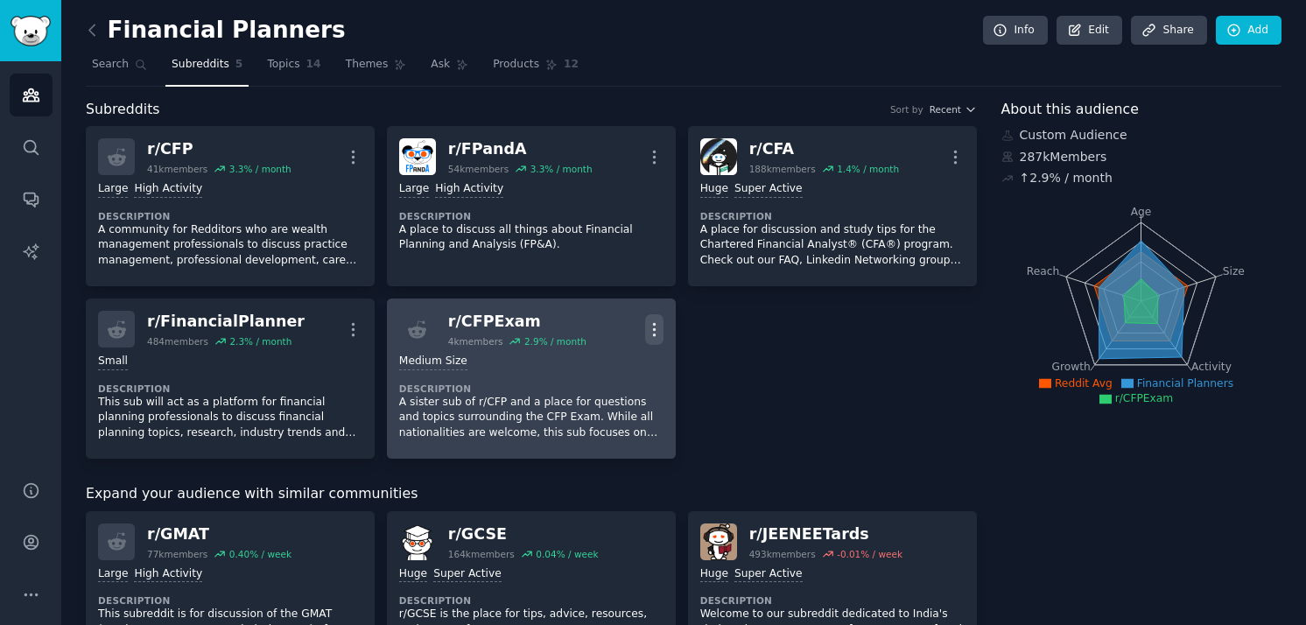
click at [650, 326] on icon "button" at bounding box center [654, 329] width 18 height 18
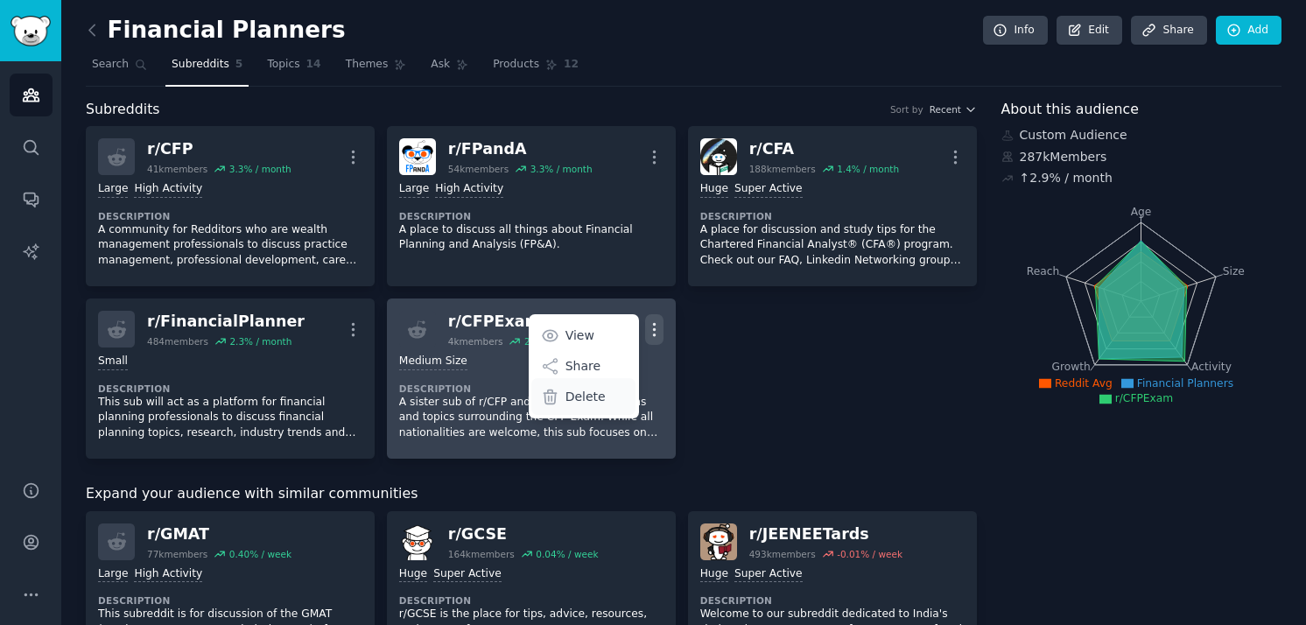
click at [573, 394] on p "Delete" at bounding box center [586, 397] width 40 height 18
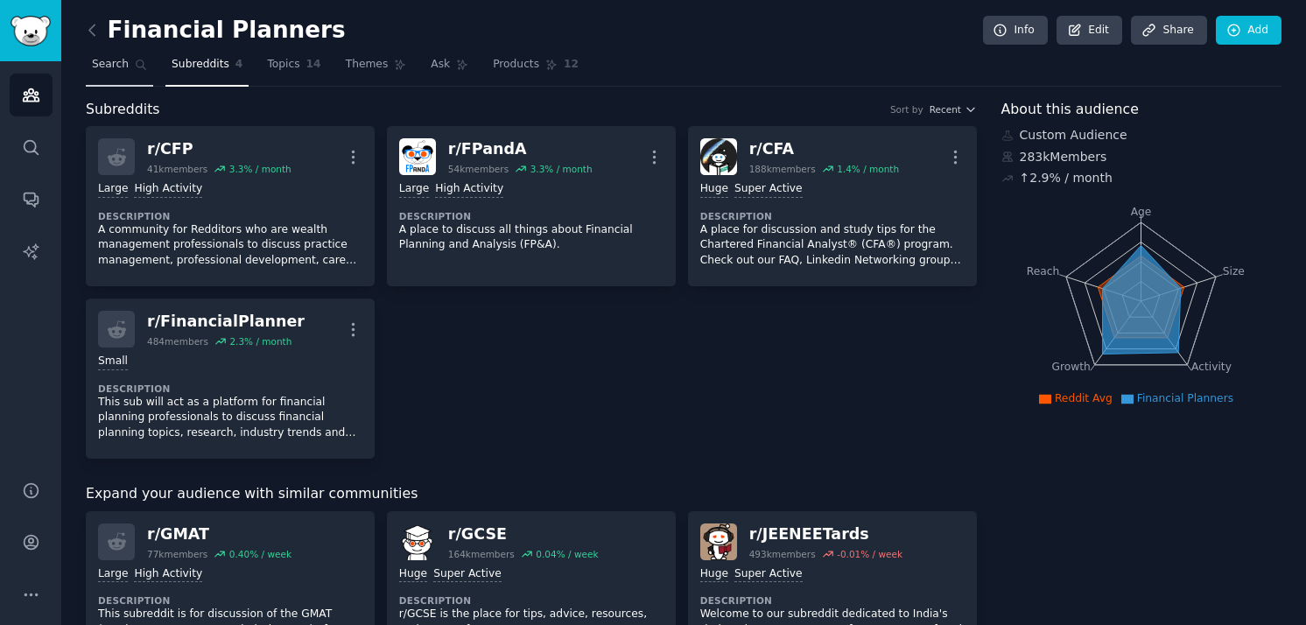
click at [114, 69] on span "Search" at bounding box center [110, 65] width 37 height 16
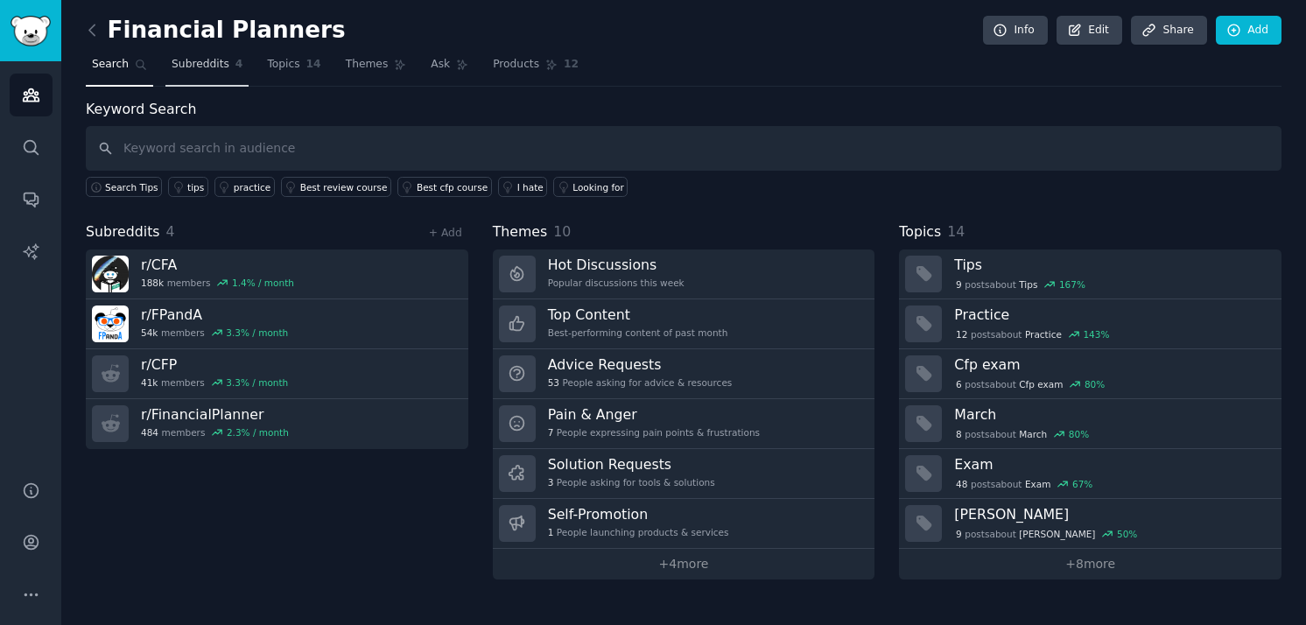
click at [214, 61] on span "Subreddits" at bounding box center [201, 65] width 58 height 16
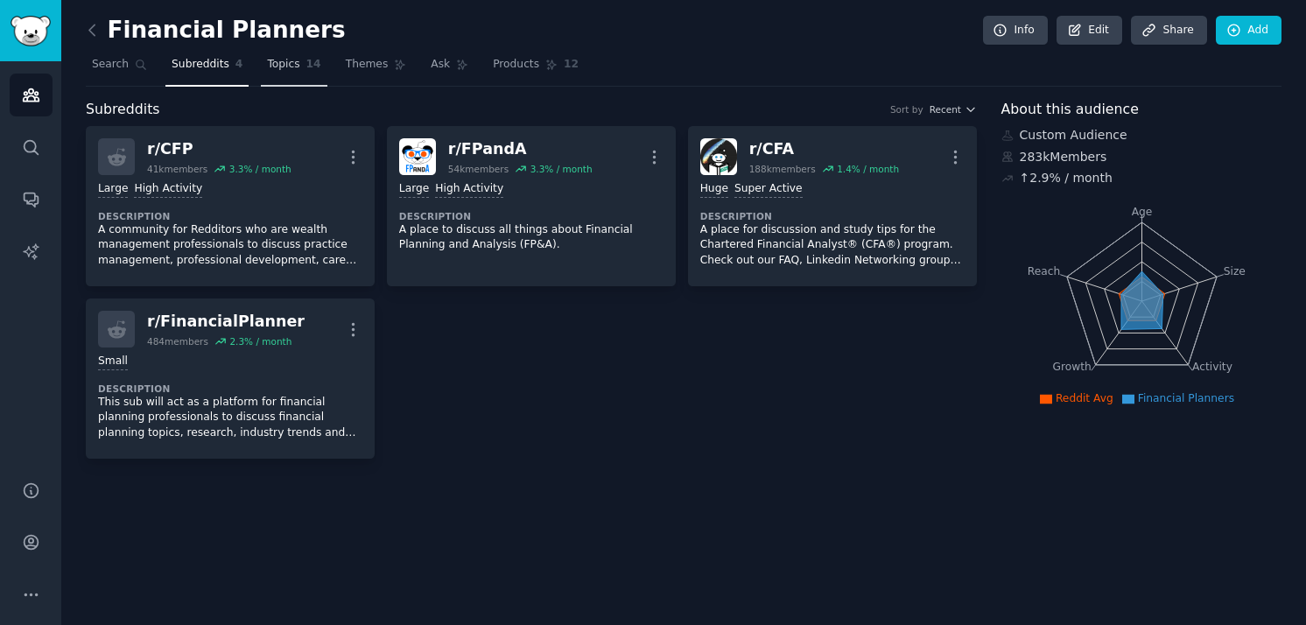
click at [307, 60] on span "14" at bounding box center [313, 65] width 15 height 16
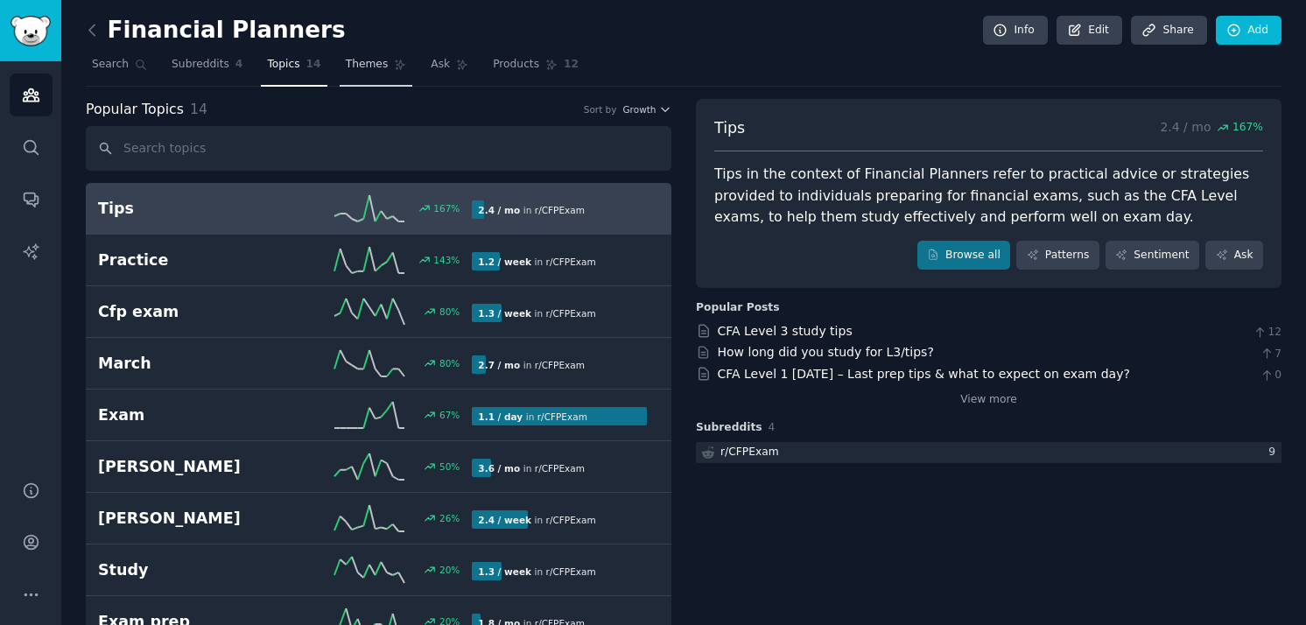
click at [368, 66] on span "Themes" at bounding box center [367, 65] width 43 height 16
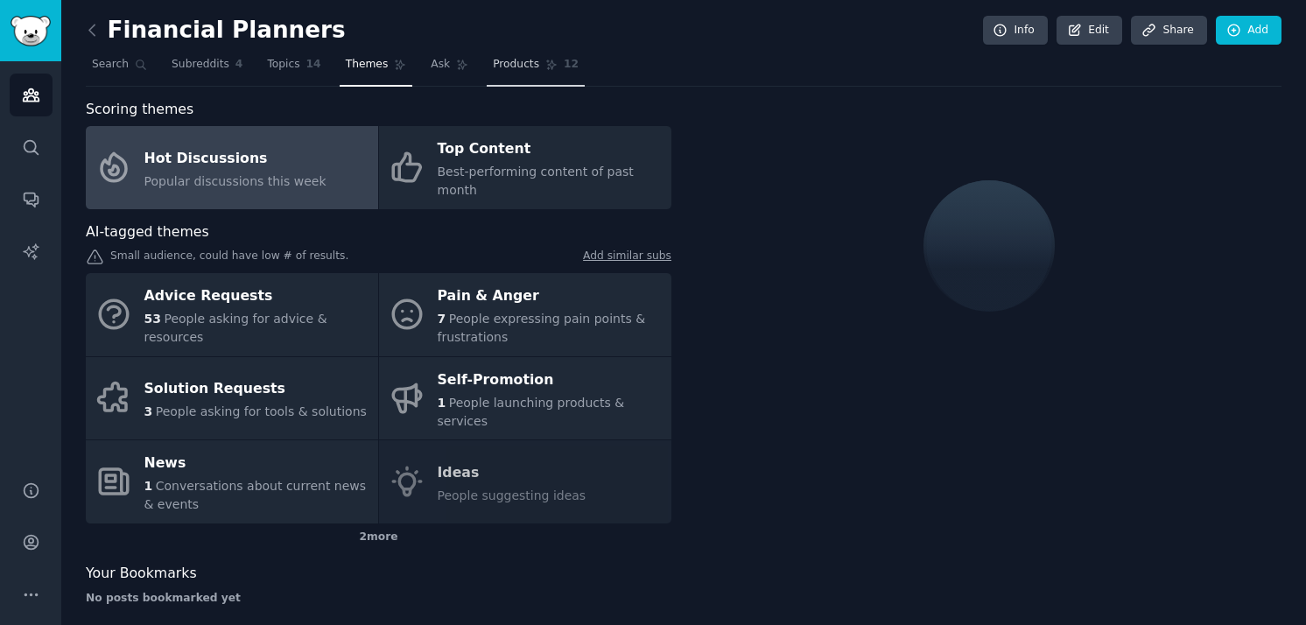
click at [545, 58] on link "Products 12" at bounding box center [536, 69] width 98 height 36
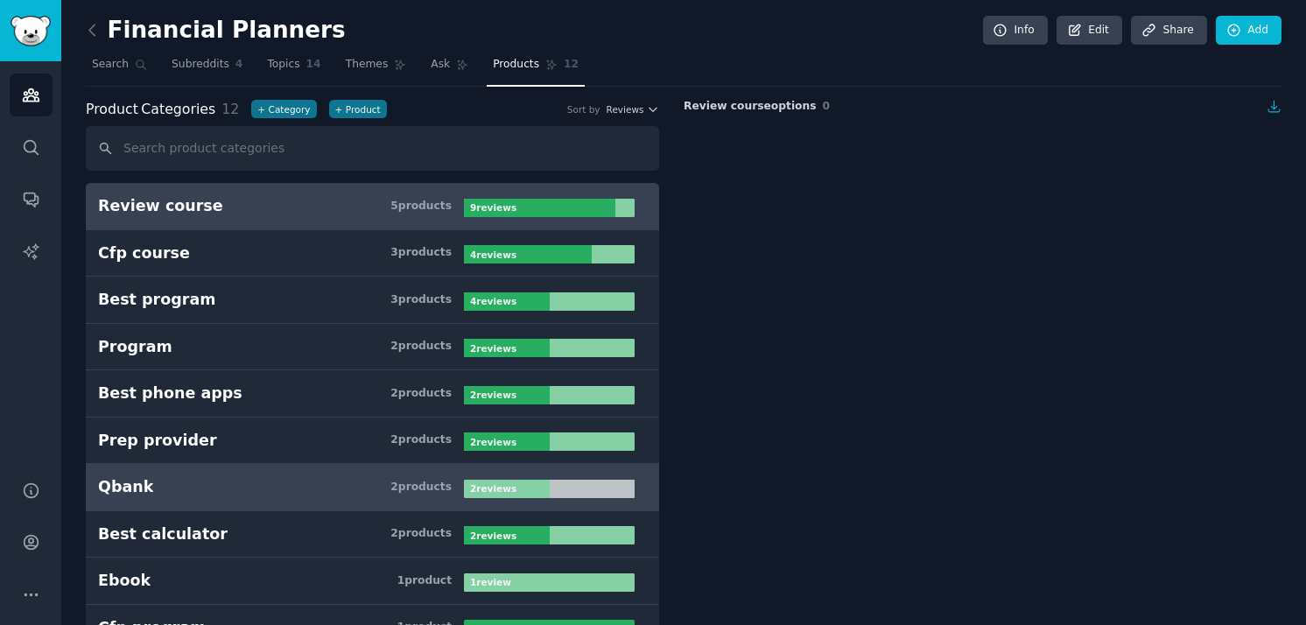
click at [178, 481] on h3 "Qbank 2 product s" at bounding box center [281, 487] width 366 height 22
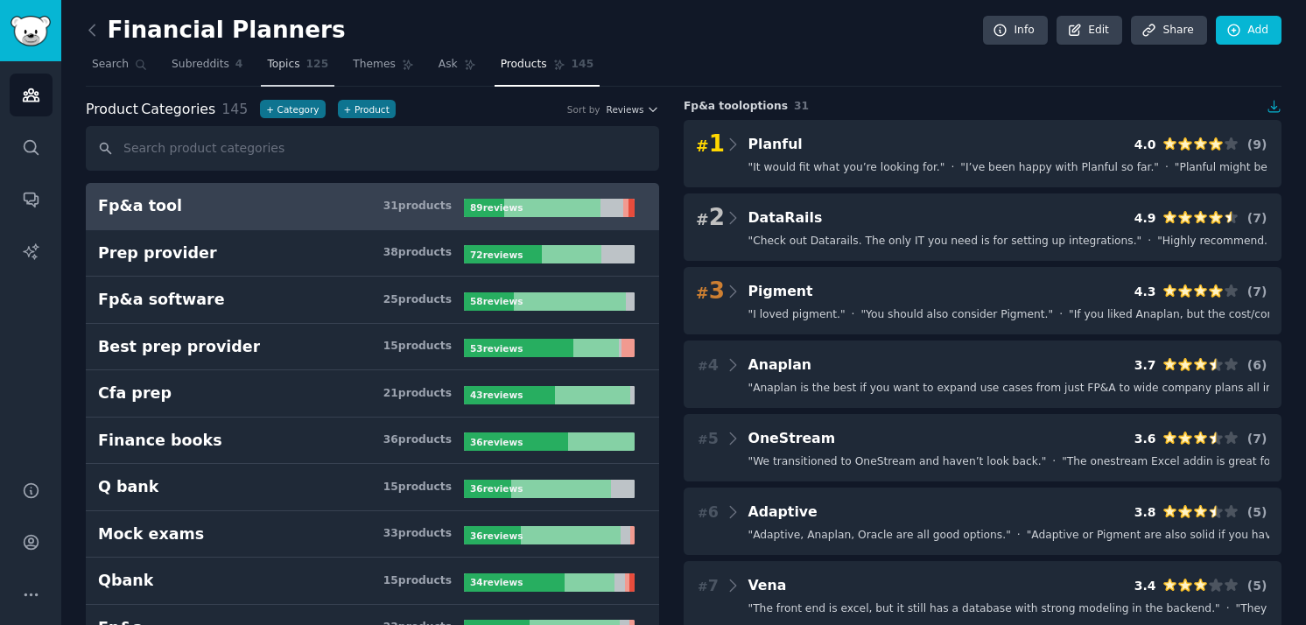
click at [295, 62] on span "Topics" at bounding box center [283, 65] width 32 height 16
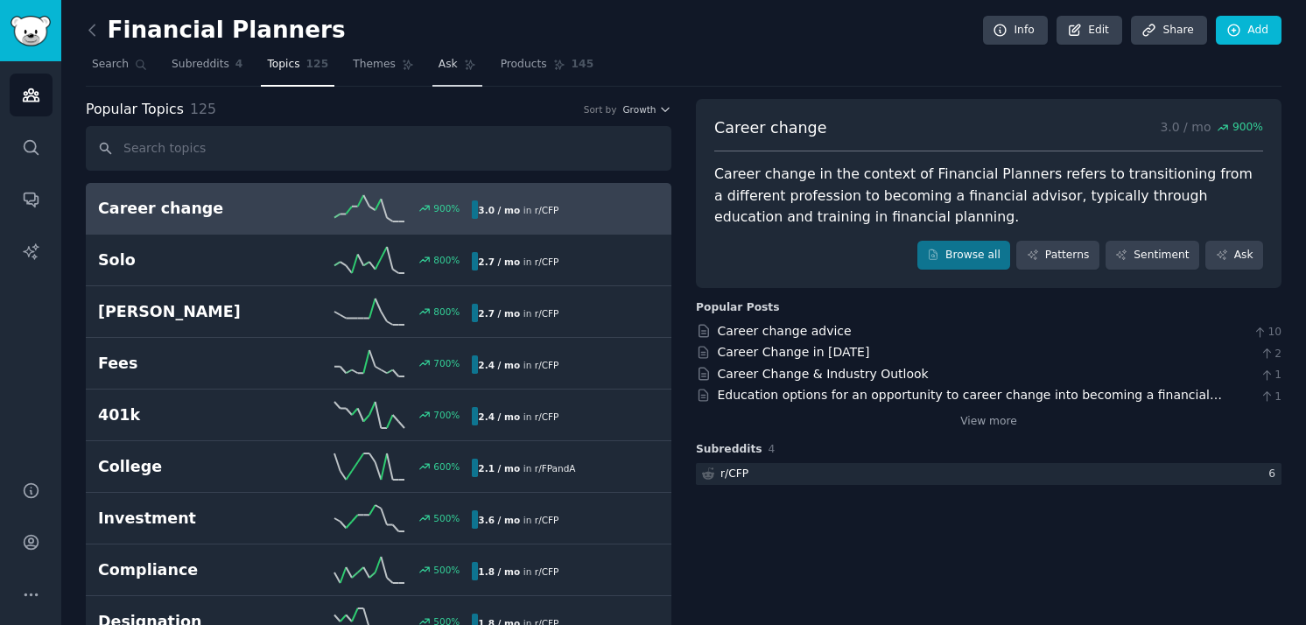
click at [448, 67] on span "Ask" at bounding box center [448, 65] width 19 height 16
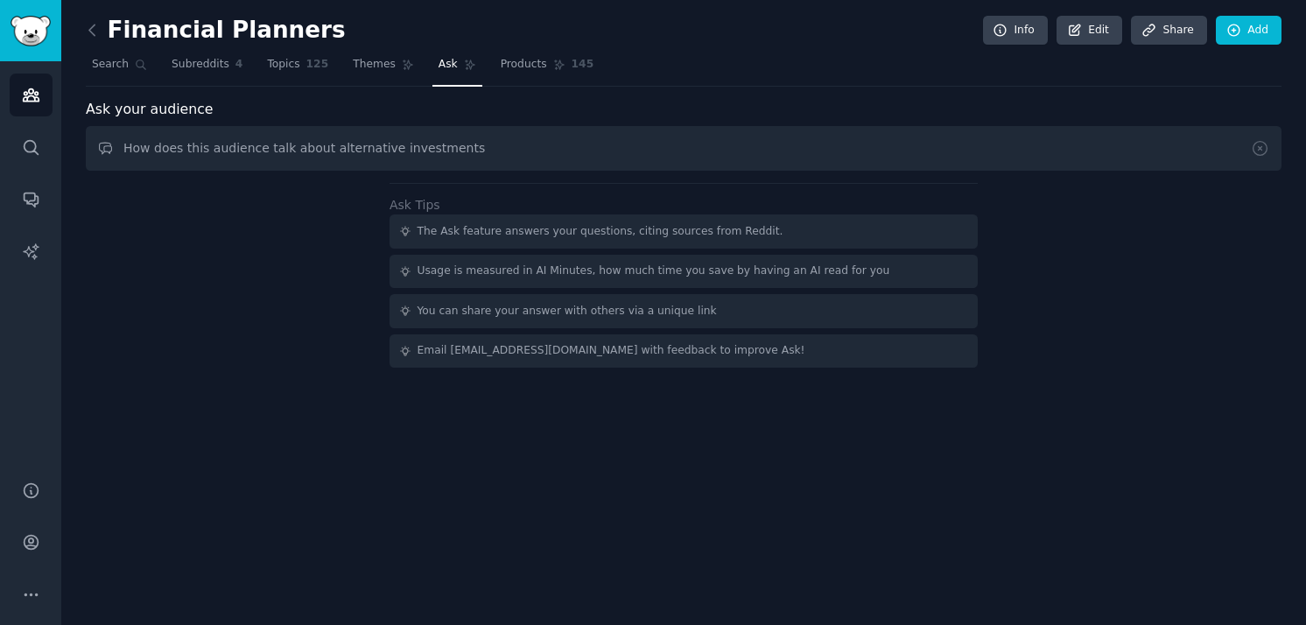
type input "How does this audience talk about alternative investments"
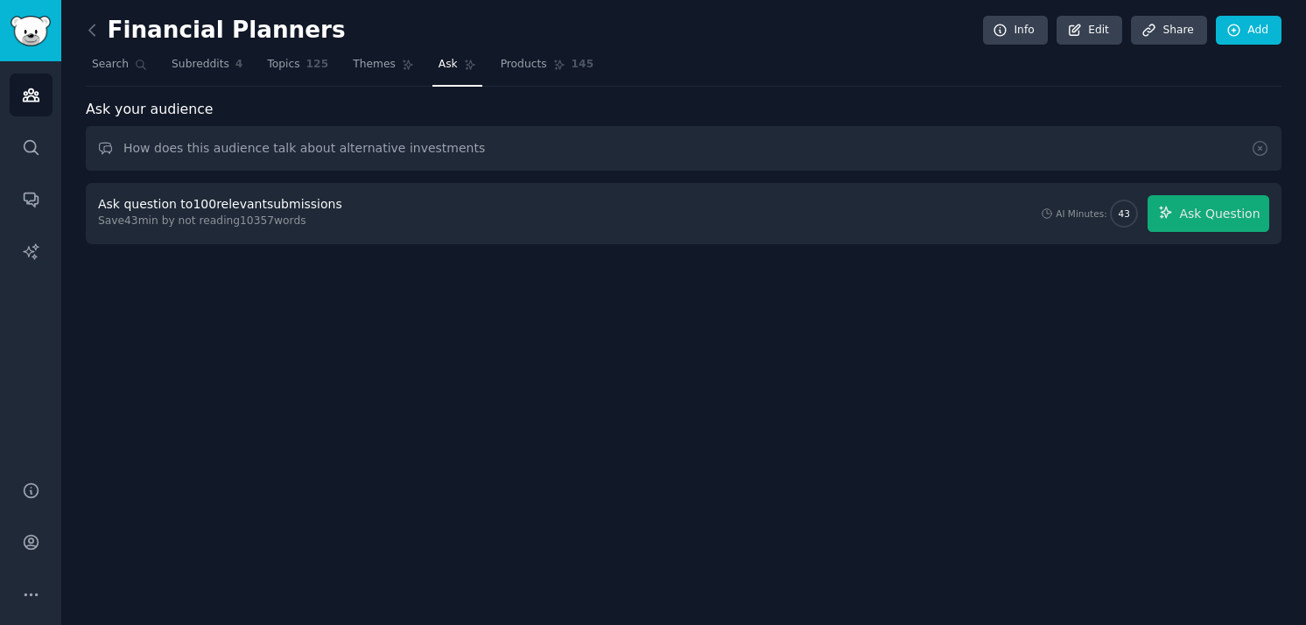
click at [878, 541] on div "Financial Planners Info Edit Share Add Search Subreddits 4 Topics 125 Themes As…" at bounding box center [683, 312] width 1245 height 625
click at [1204, 210] on span "Ask Question" at bounding box center [1219, 214] width 81 height 18
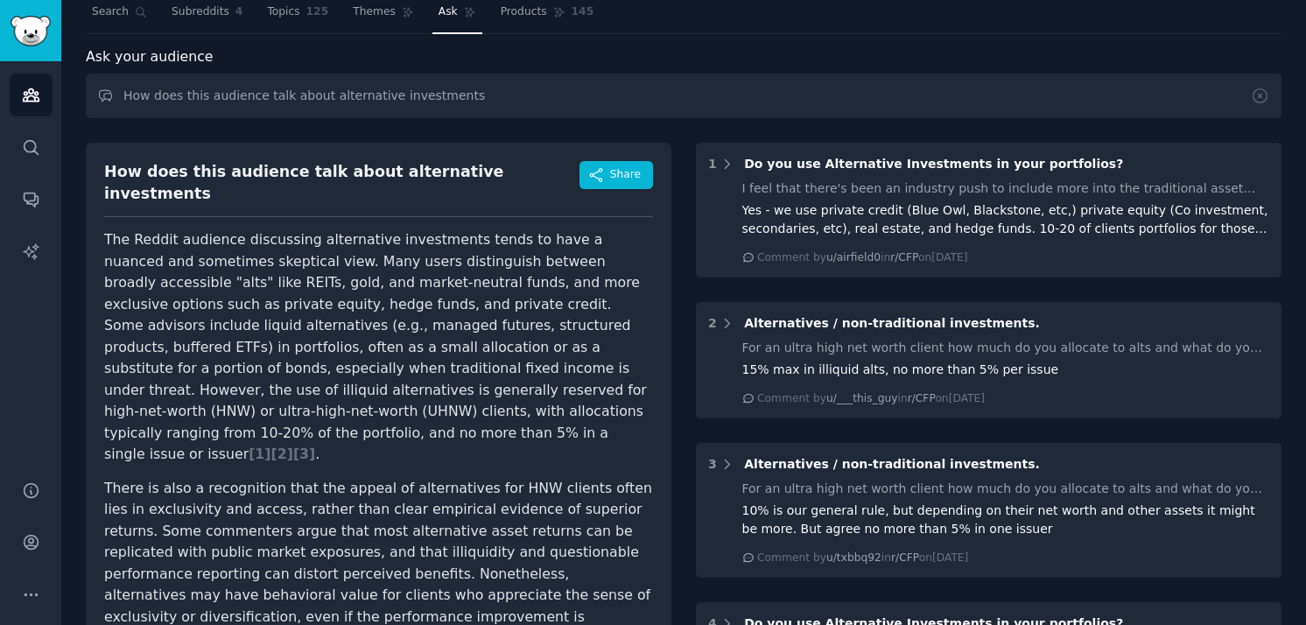
scroll to position [59, 0]
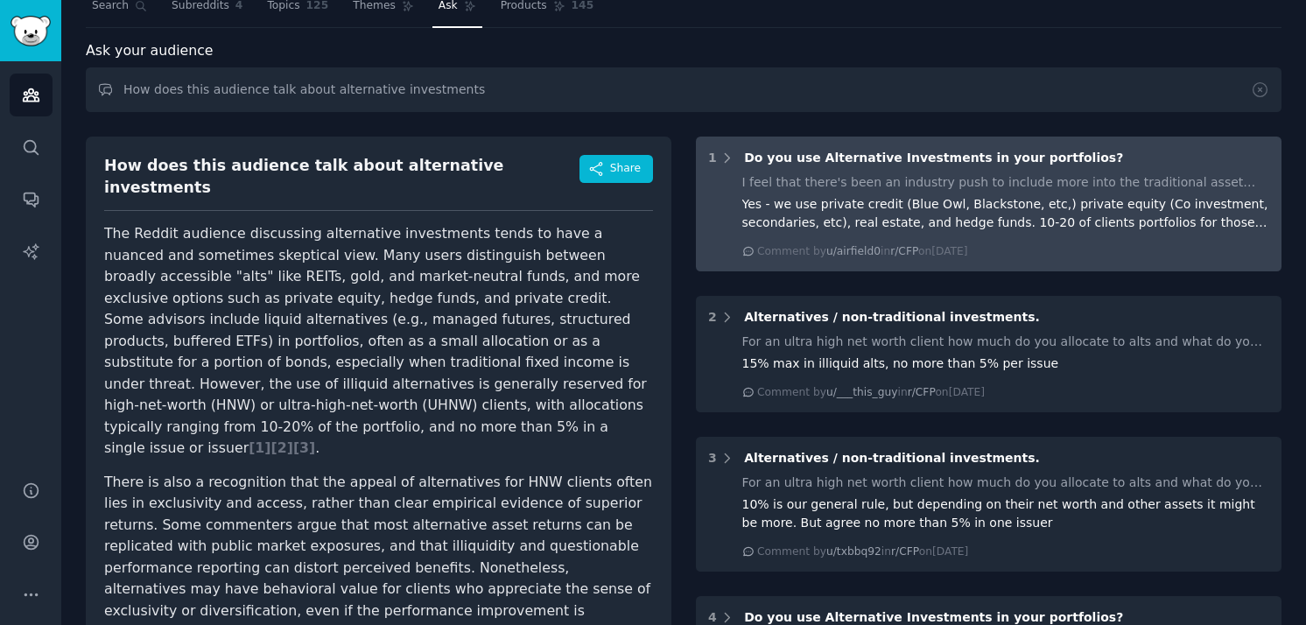
click at [894, 158] on span "Do you use Alternative Investments in your portfolios?" at bounding box center [933, 158] width 379 height 14
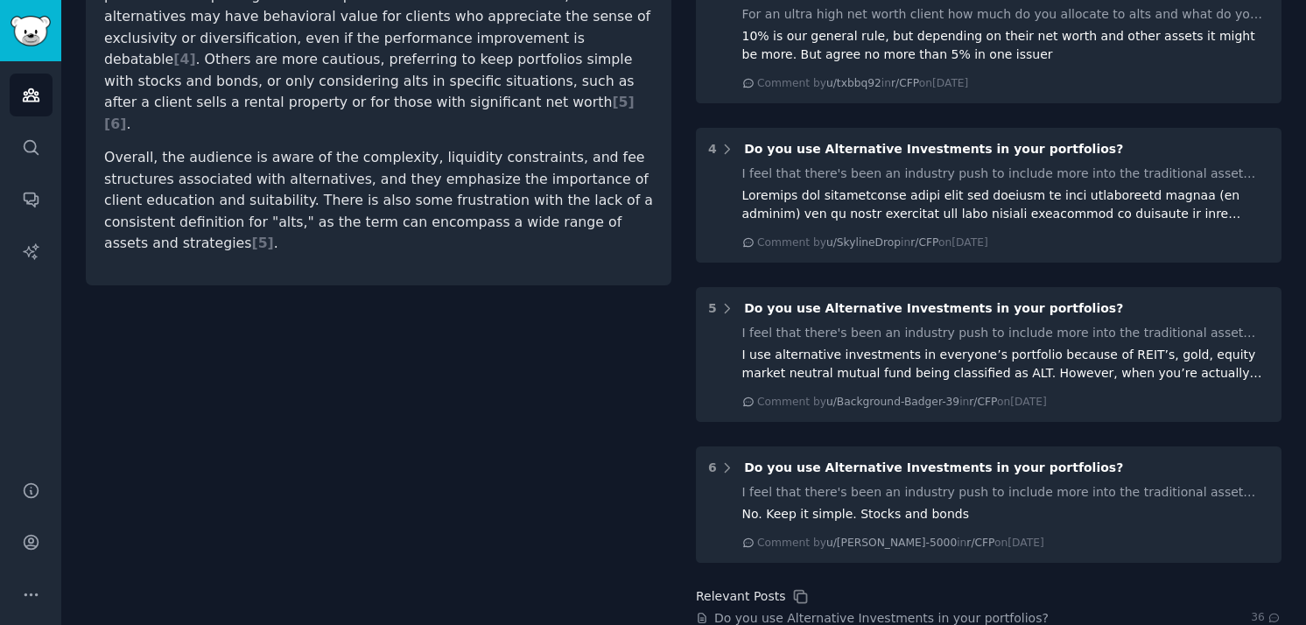
scroll to position [0, 0]
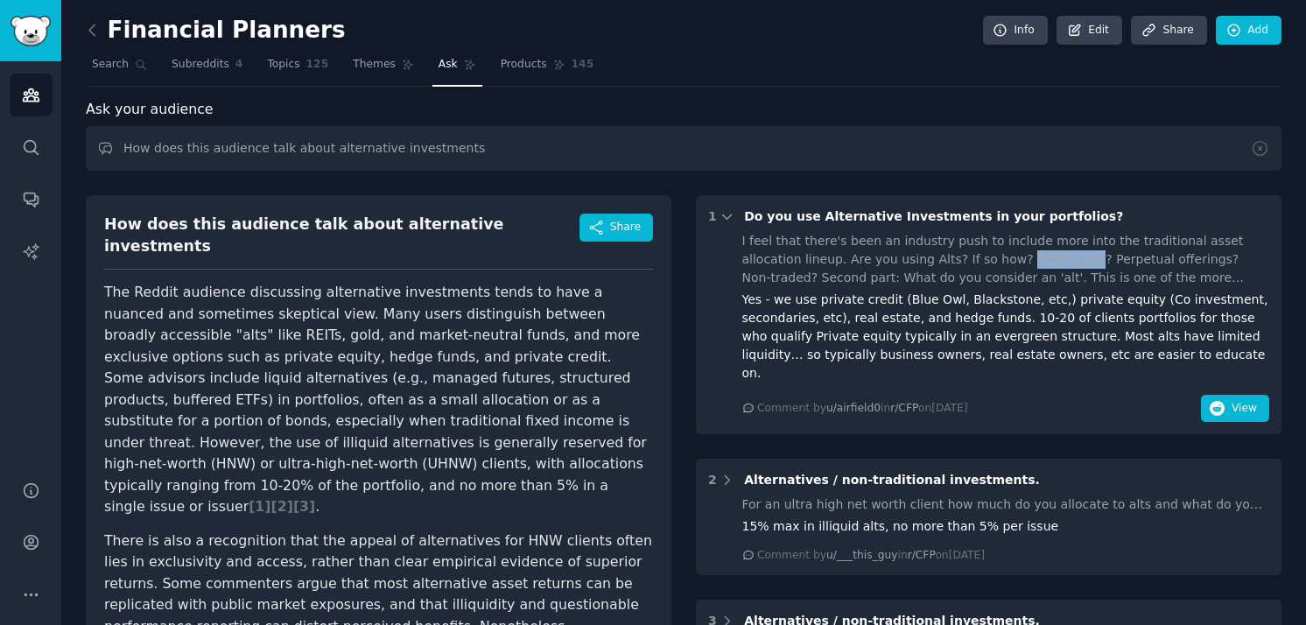
drag, startPoint x: 1016, startPoint y: 260, endPoint x: 955, endPoint y: 260, distance: 61.3
click at [955, 260] on div "I feel that there's been an industry push to include more into the traditional …" at bounding box center [1006, 259] width 528 height 55
copy div "Daily liquid"
click at [200, 70] on span "Subreddits" at bounding box center [201, 65] width 58 height 16
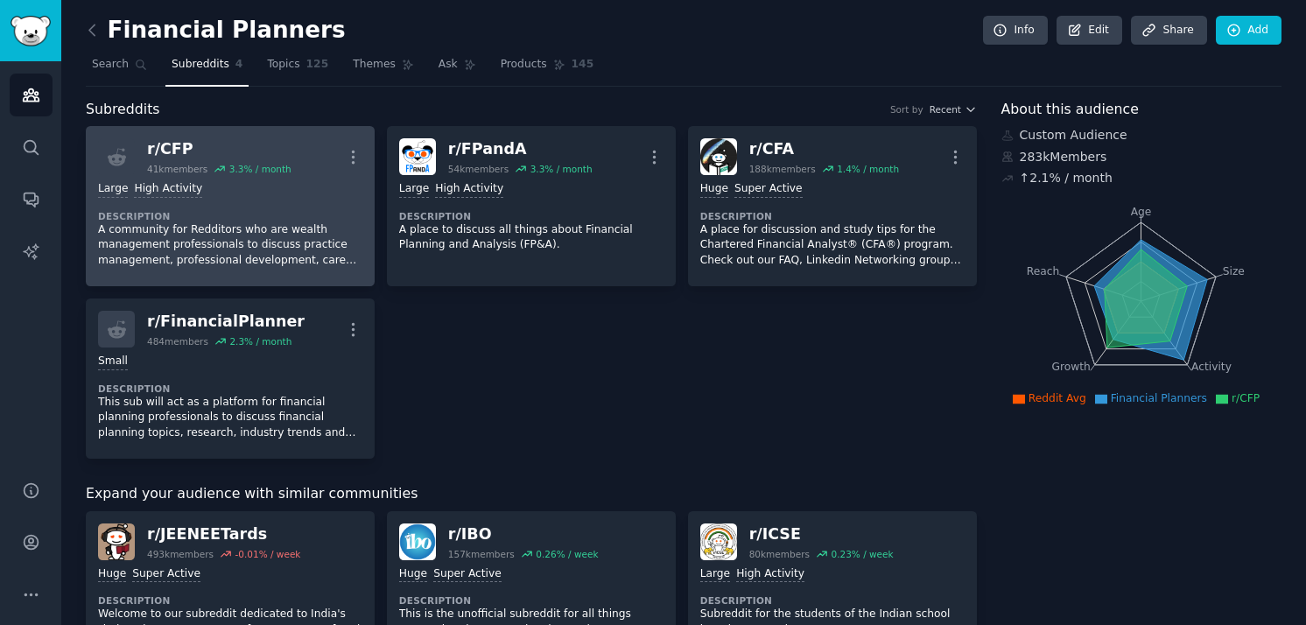
click at [246, 235] on p "A community for Redditors who are wealth management professionals to discuss pr…" at bounding box center [230, 245] width 264 height 46
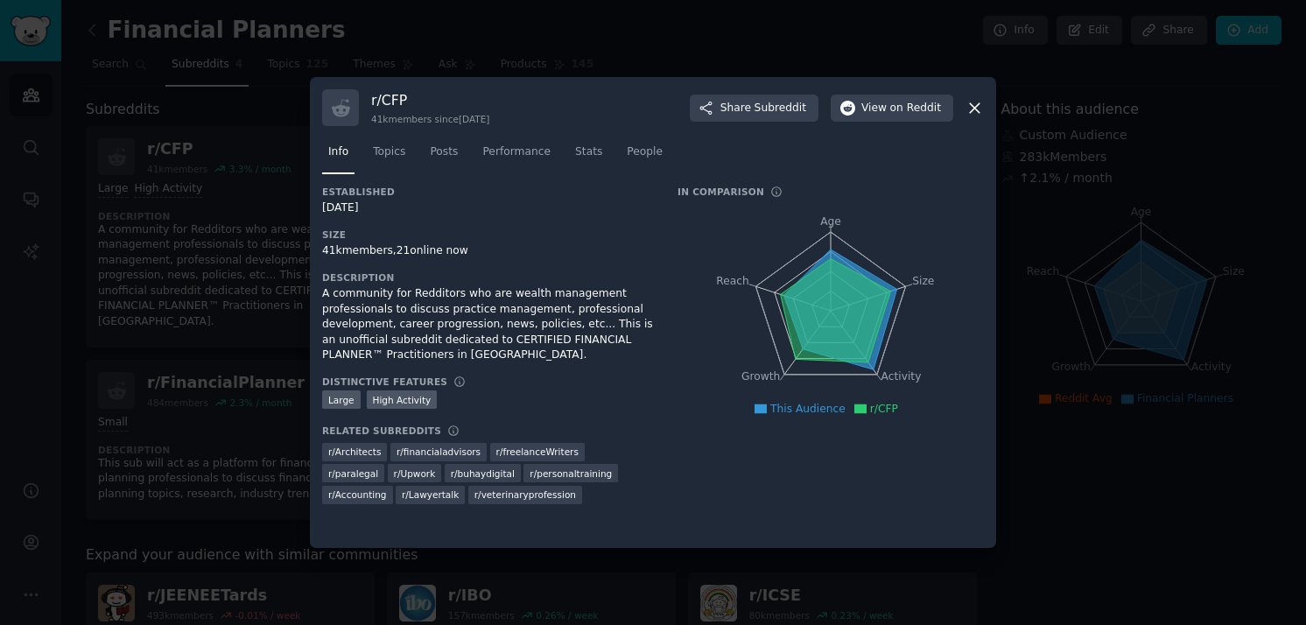
click at [970, 109] on icon at bounding box center [975, 108] width 18 height 18
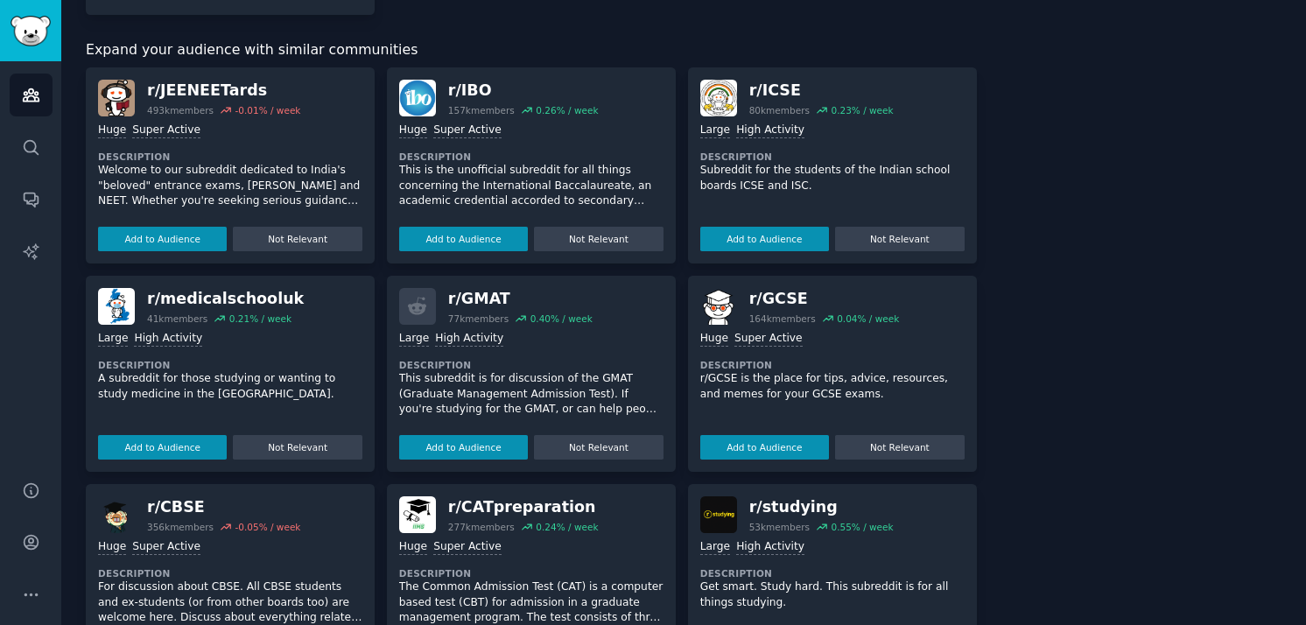
scroll to position [500, 0]
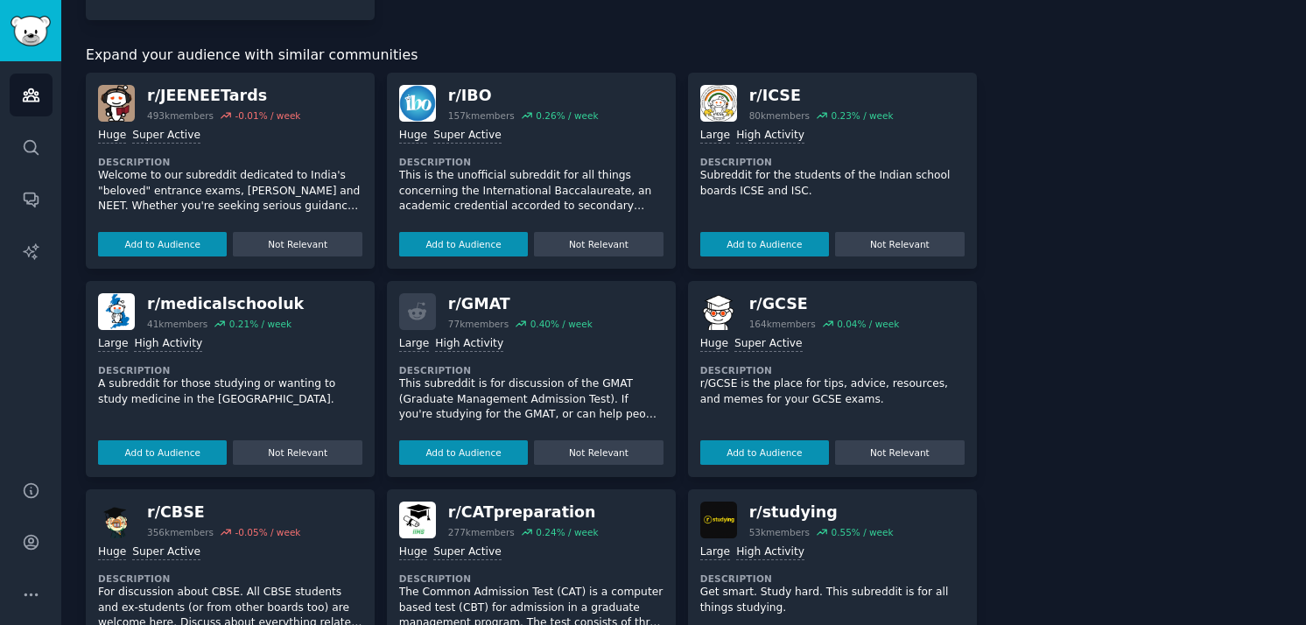
click at [616, 156] on dt "Description" at bounding box center [531, 162] width 264 height 12
click at [460, 95] on div "r/ IBO" at bounding box center [523, 96] width 151 height 22
click at [625, 198] on p "This is the unofficial subreddit for all things concerning the International Ba…" at bounding box center [531, 191] width 264 height 46
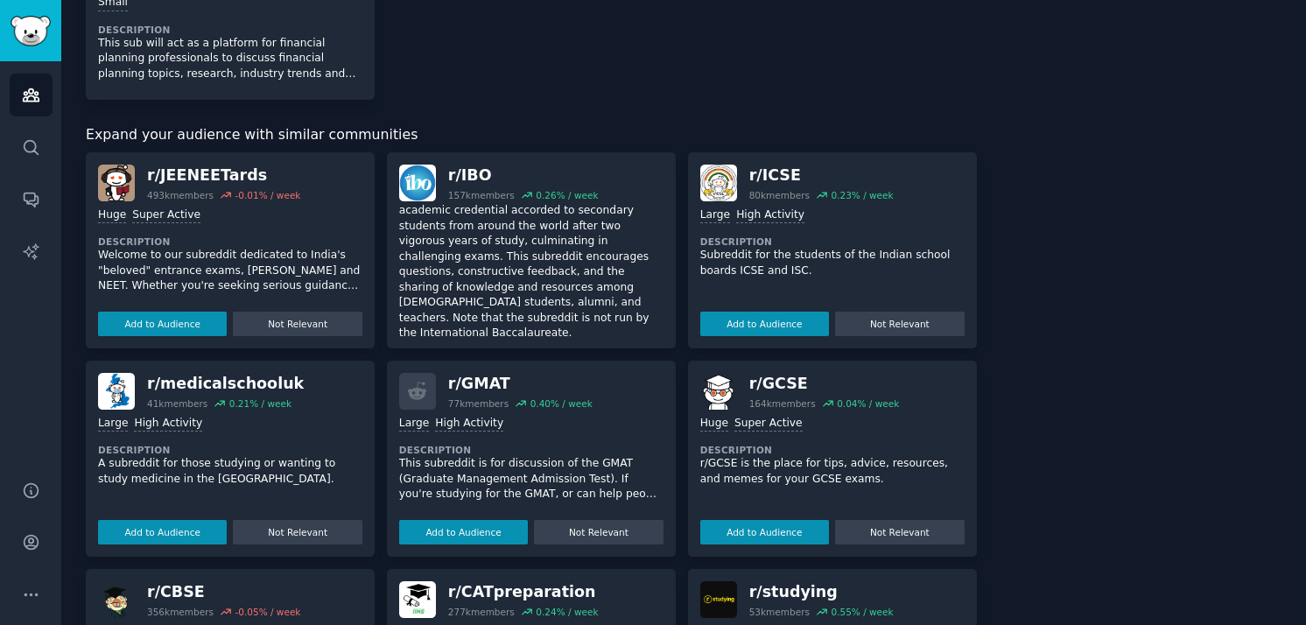
scroll to position [0, 0]
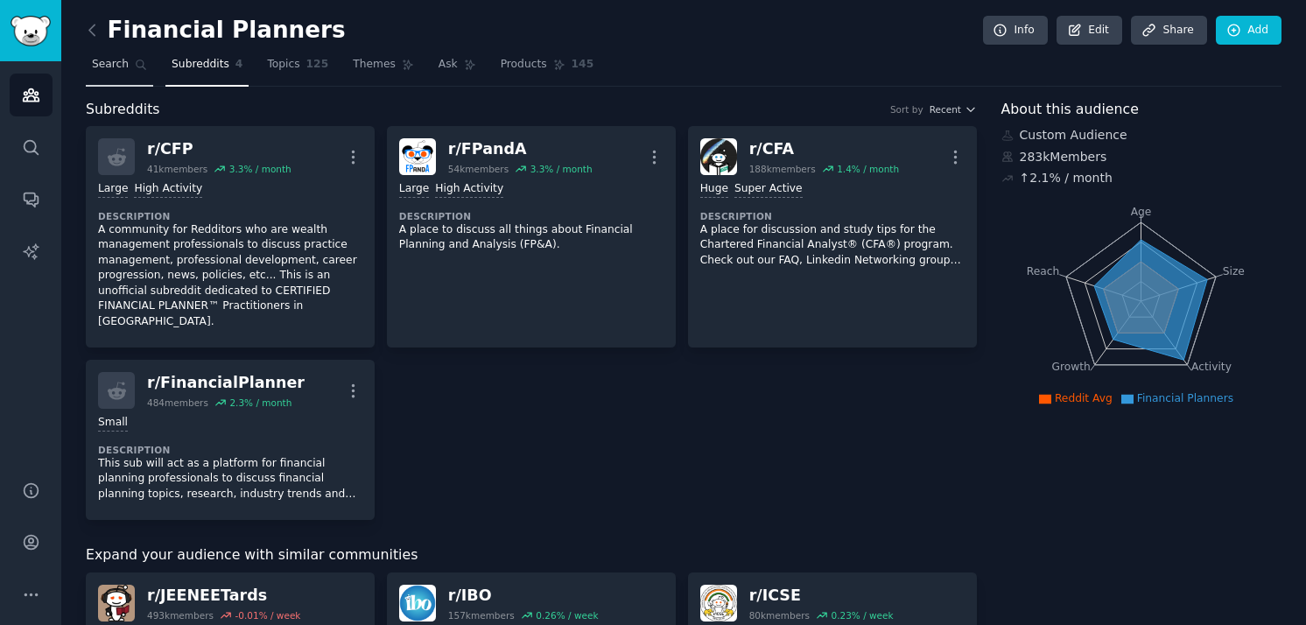
click at [98, 68] on span "Search" at bounding box center [110, 65] width 37 height 16
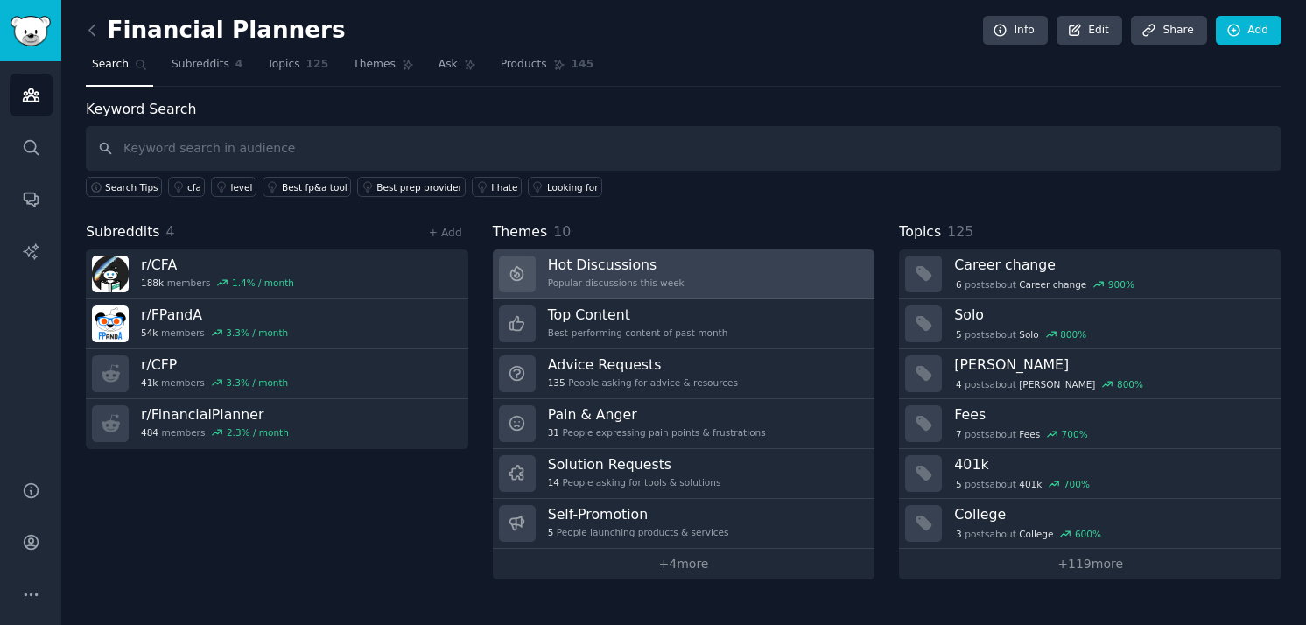
click at [646, 266] on h3 "Hot Discussions" at bounding box center [616, 265] width 137 height 18
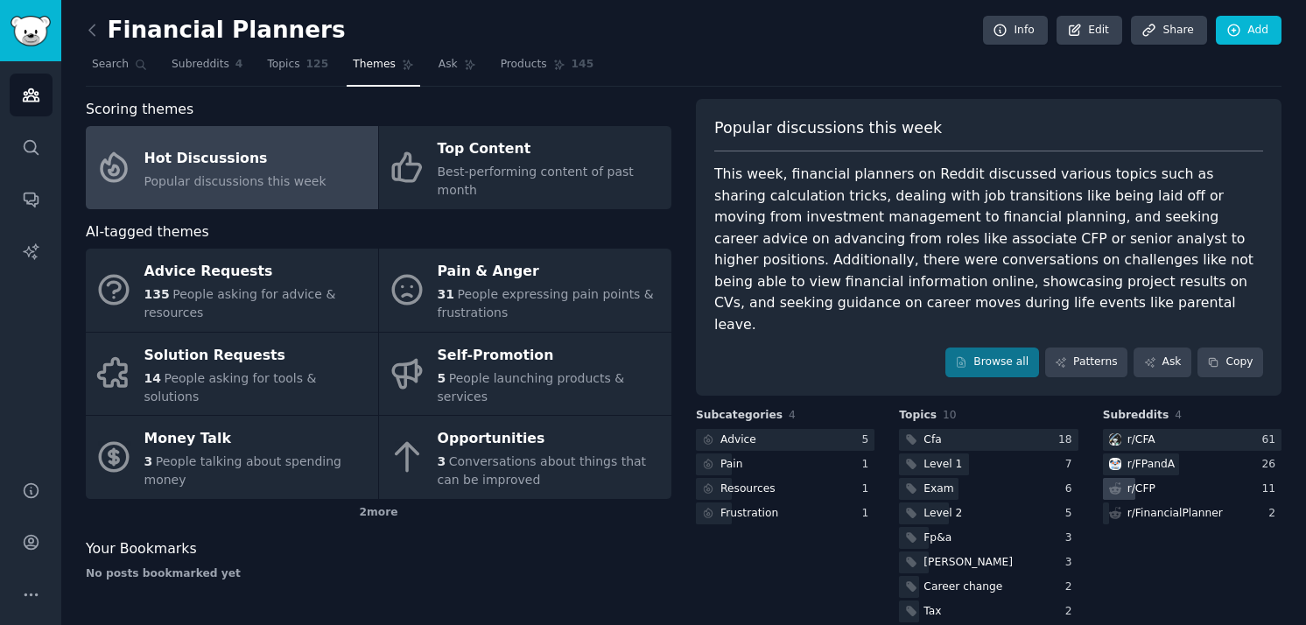
click at [1134, 481] on div "r/ CFP" at bounding box center [1142, 489] width 28 height 16
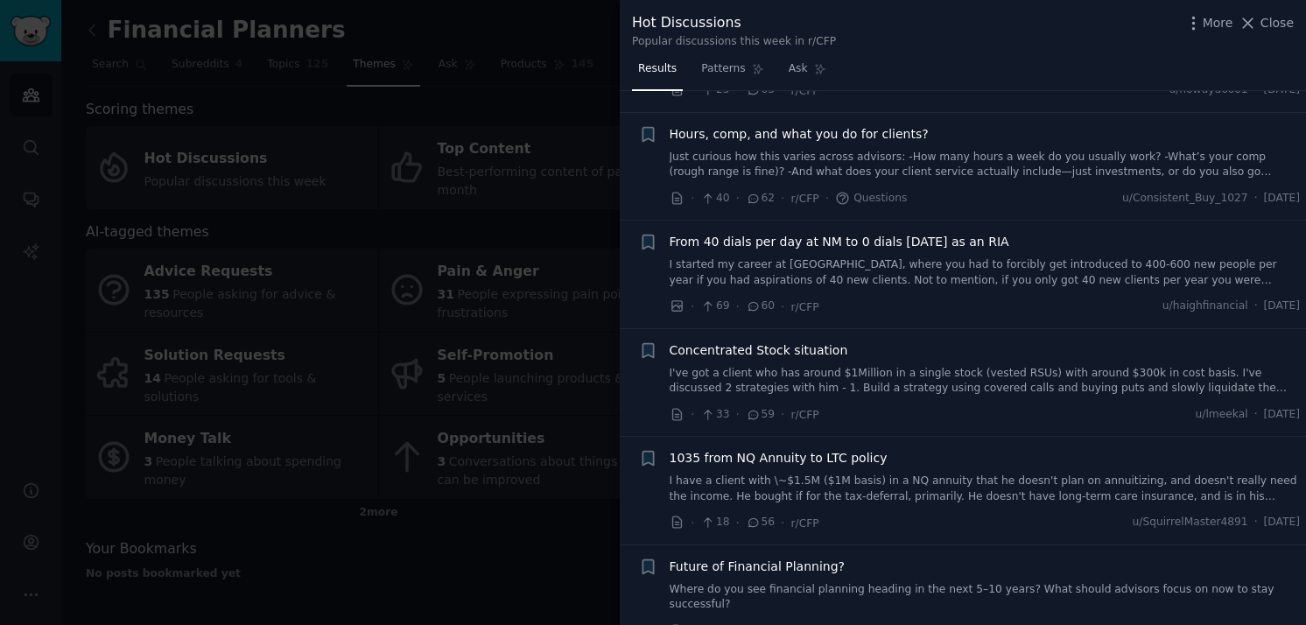
scroll to position [825, 0]
